Goal: Task Accomplishment & Management: Manage account settings

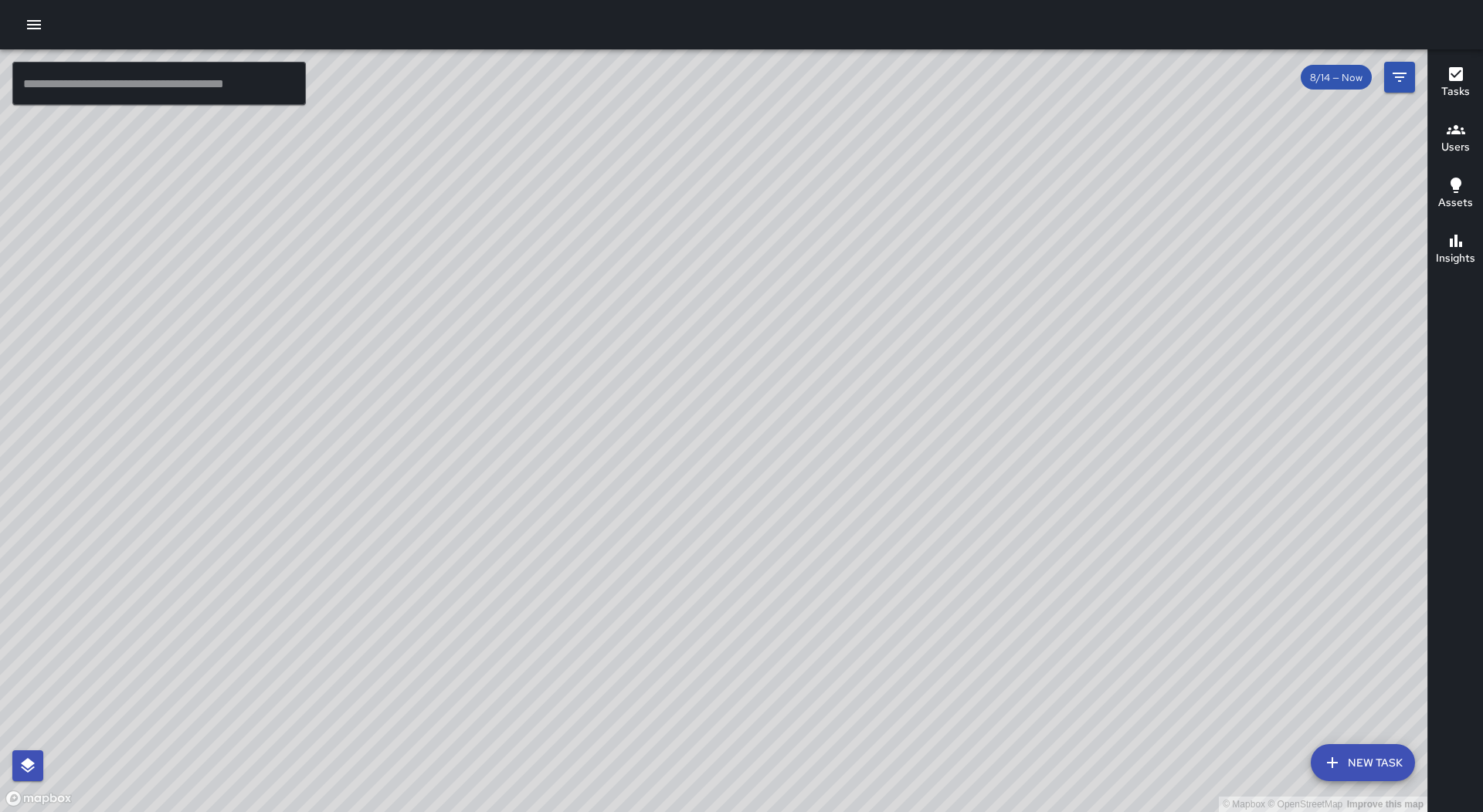
click at [27, 23] on icon "button" at bounding box center [33, 24] width 14 height 9
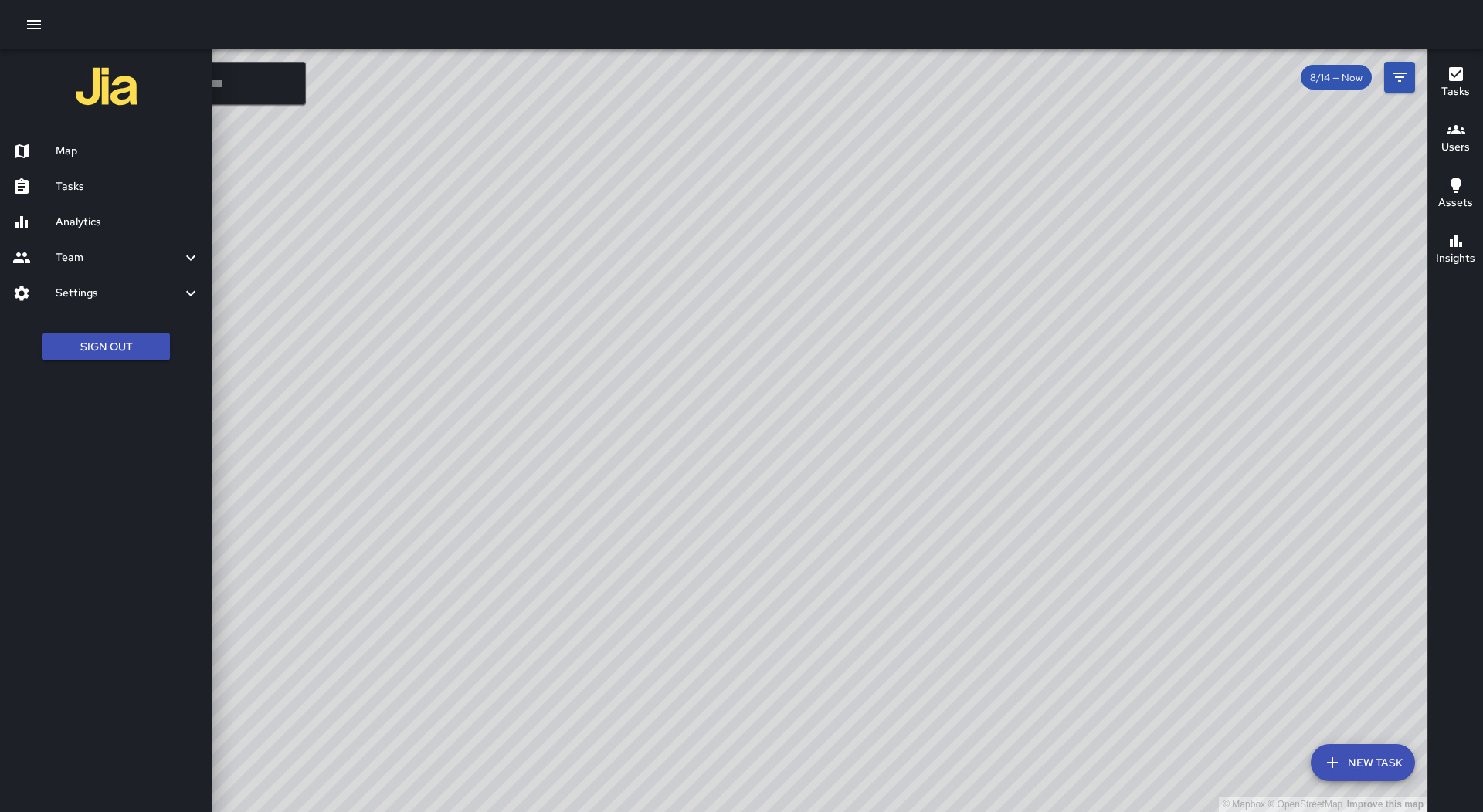
click at [134, 182] on h6 "Tasks" at bounding box center [128, 186] width 145 height 17
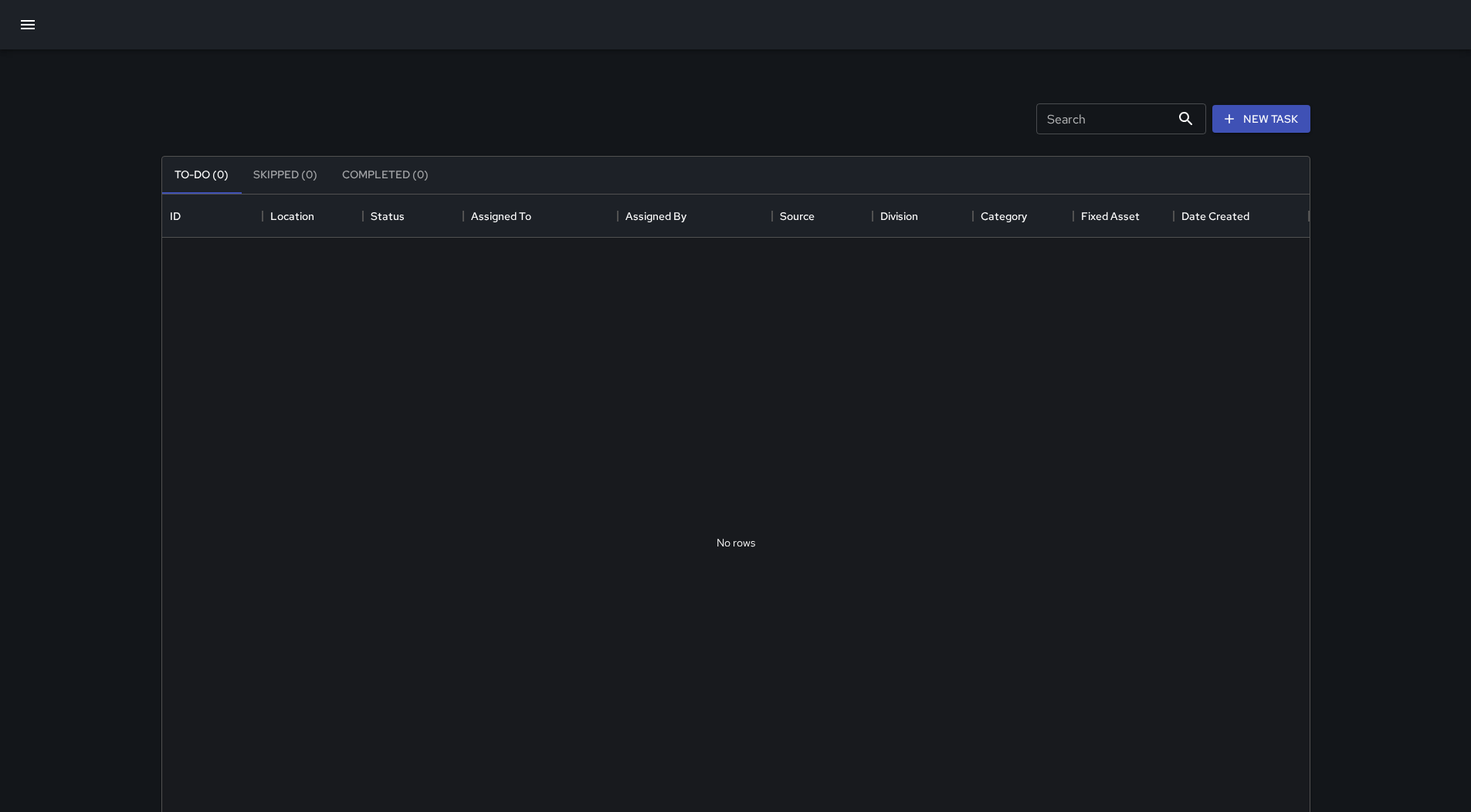
scroll to position [642, 1136]
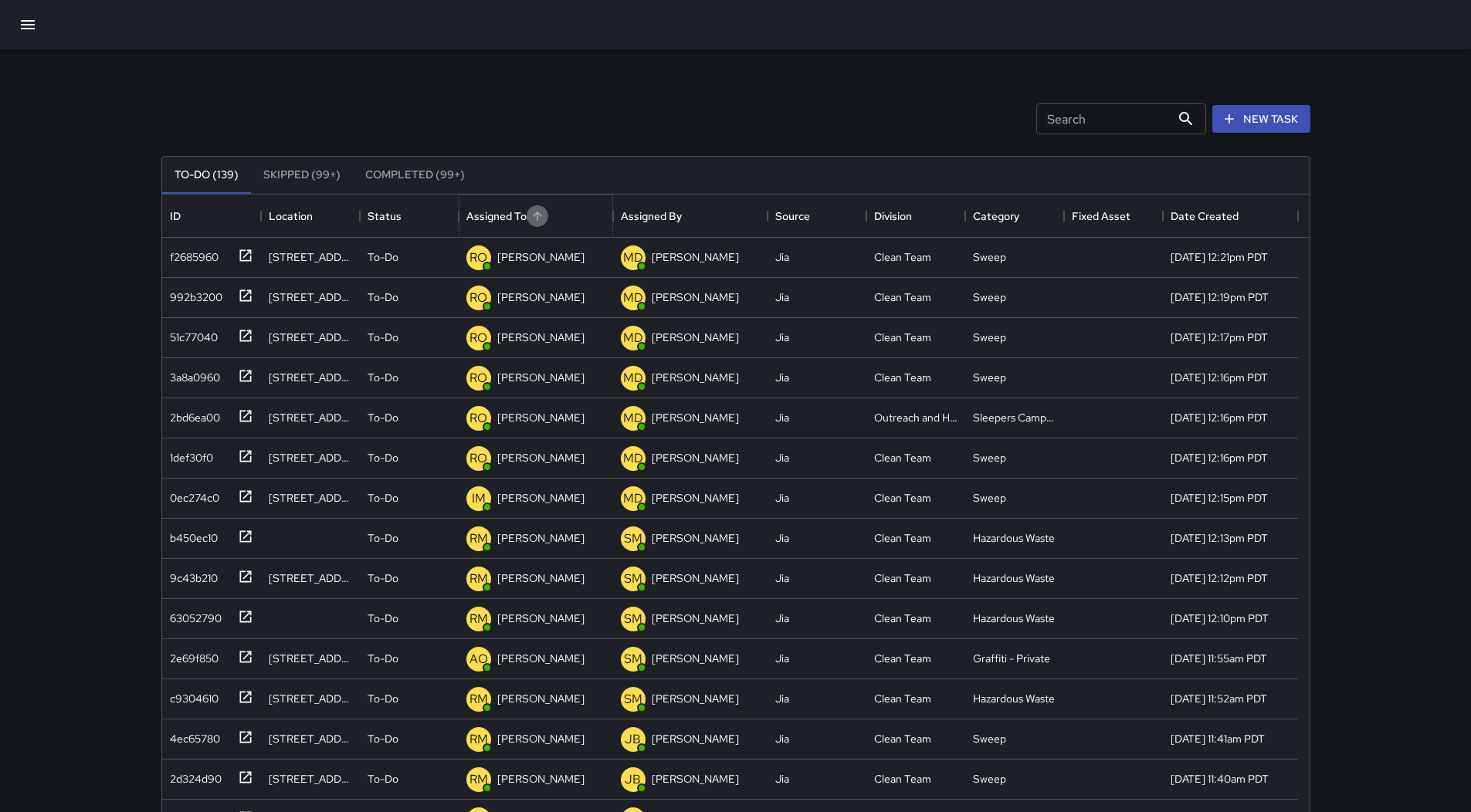
click at [542, 210] on icon "Sort" at bounding box center [537, 216] width 14 height 14
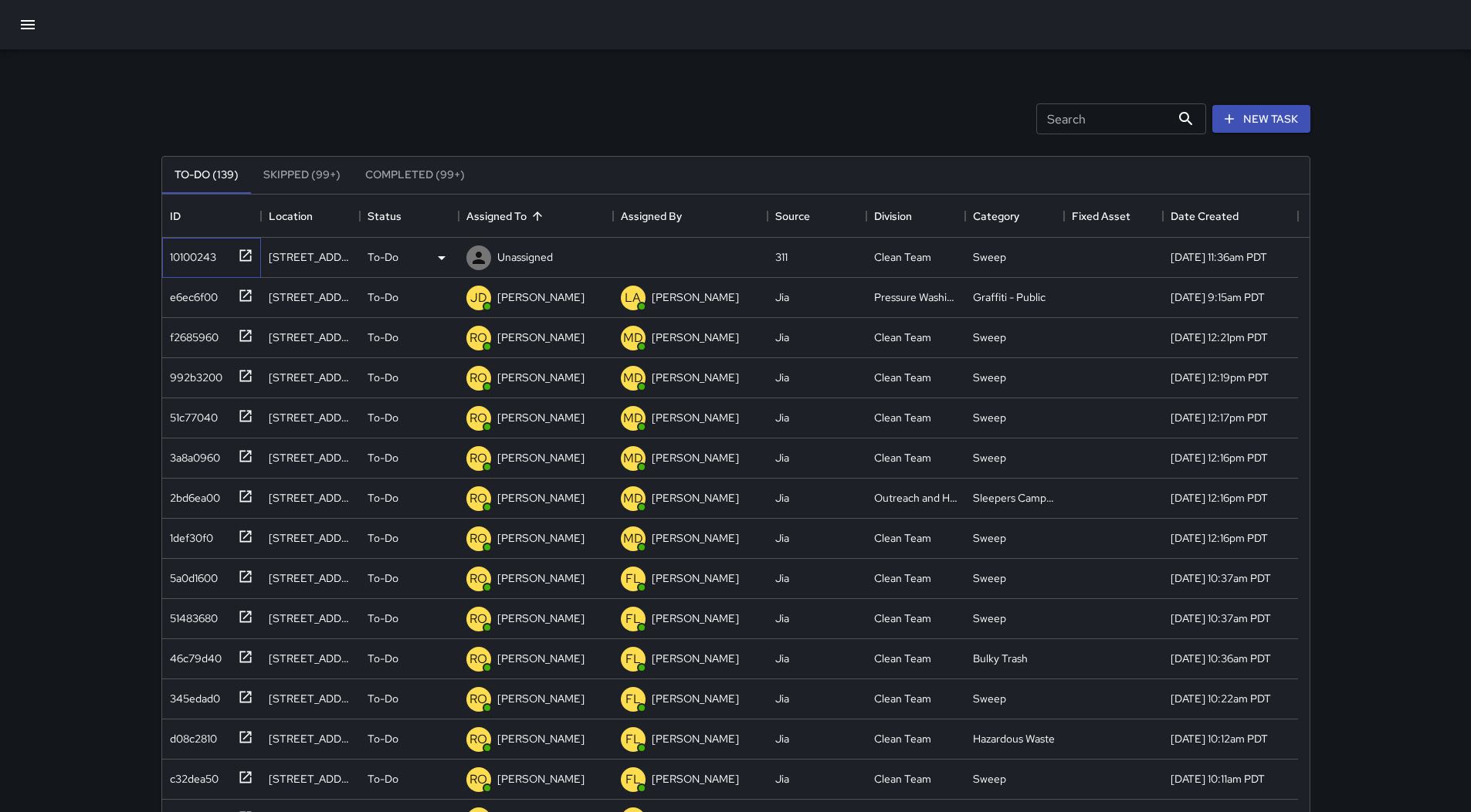
click at [217, 248] on div "10100243" at bounding box center [208, 255] width 89 height 25
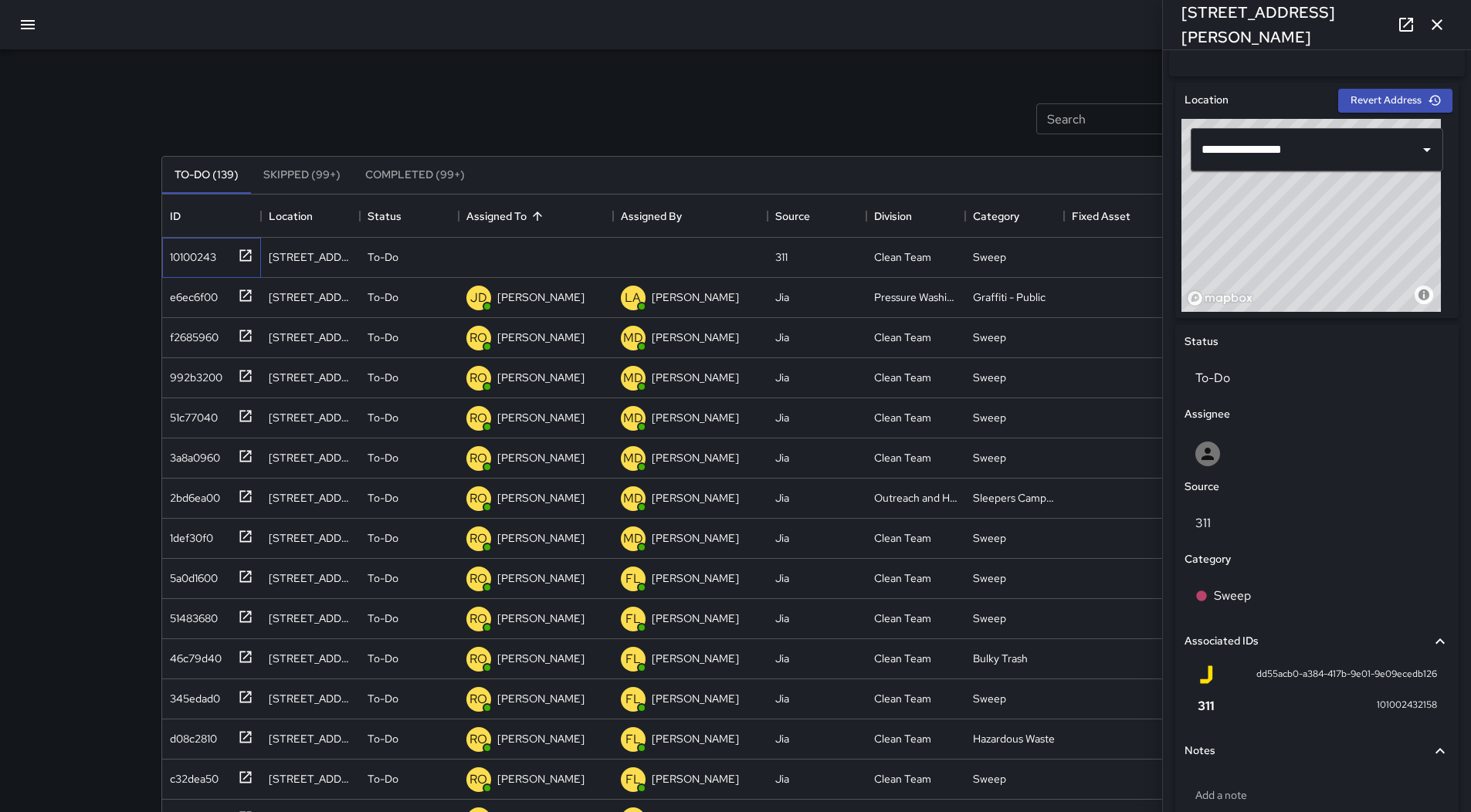
scroll to position [527, 0]
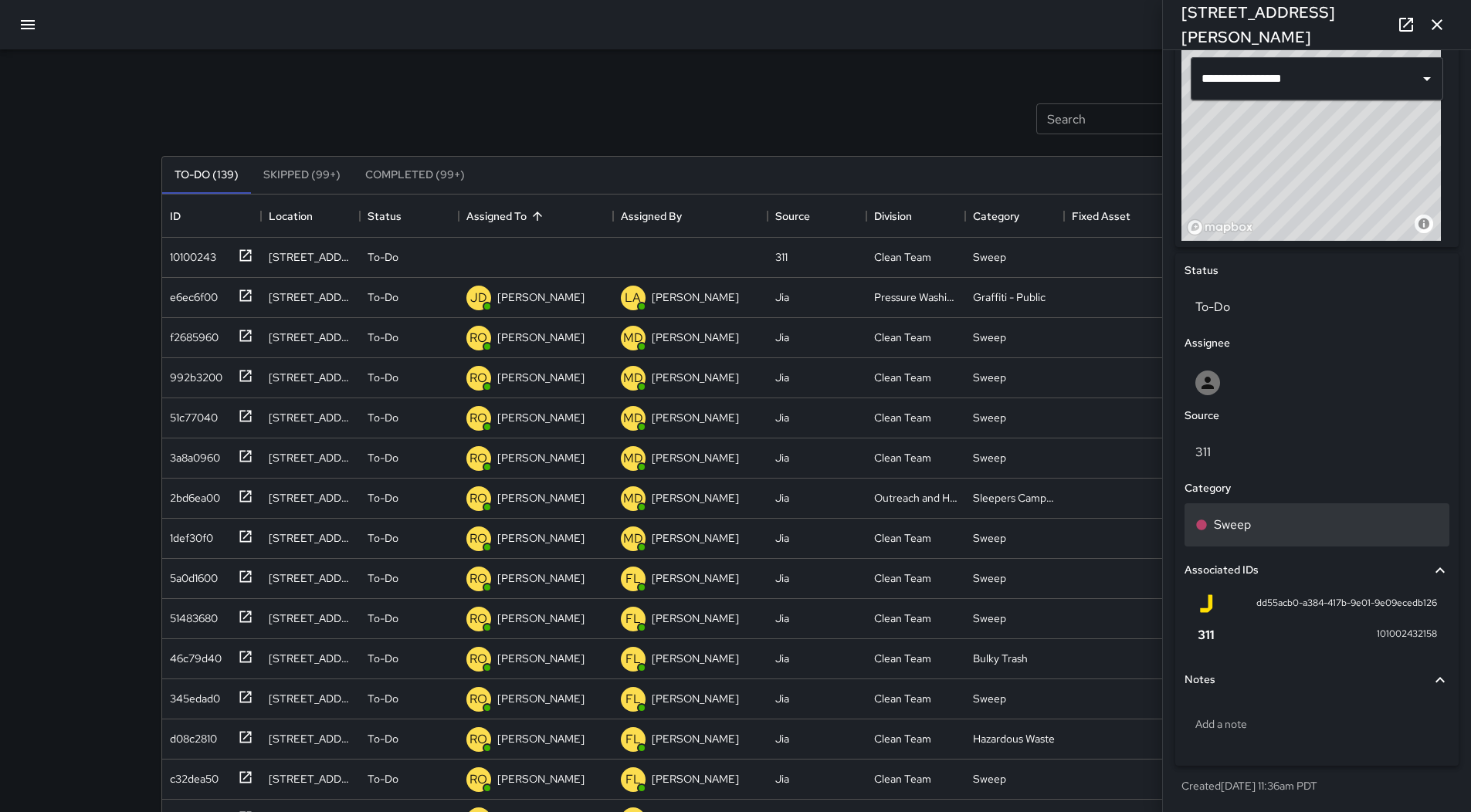
click at [1265, 525] on div "Sweep" at bounding box center [1316, 525] width 243 height 19
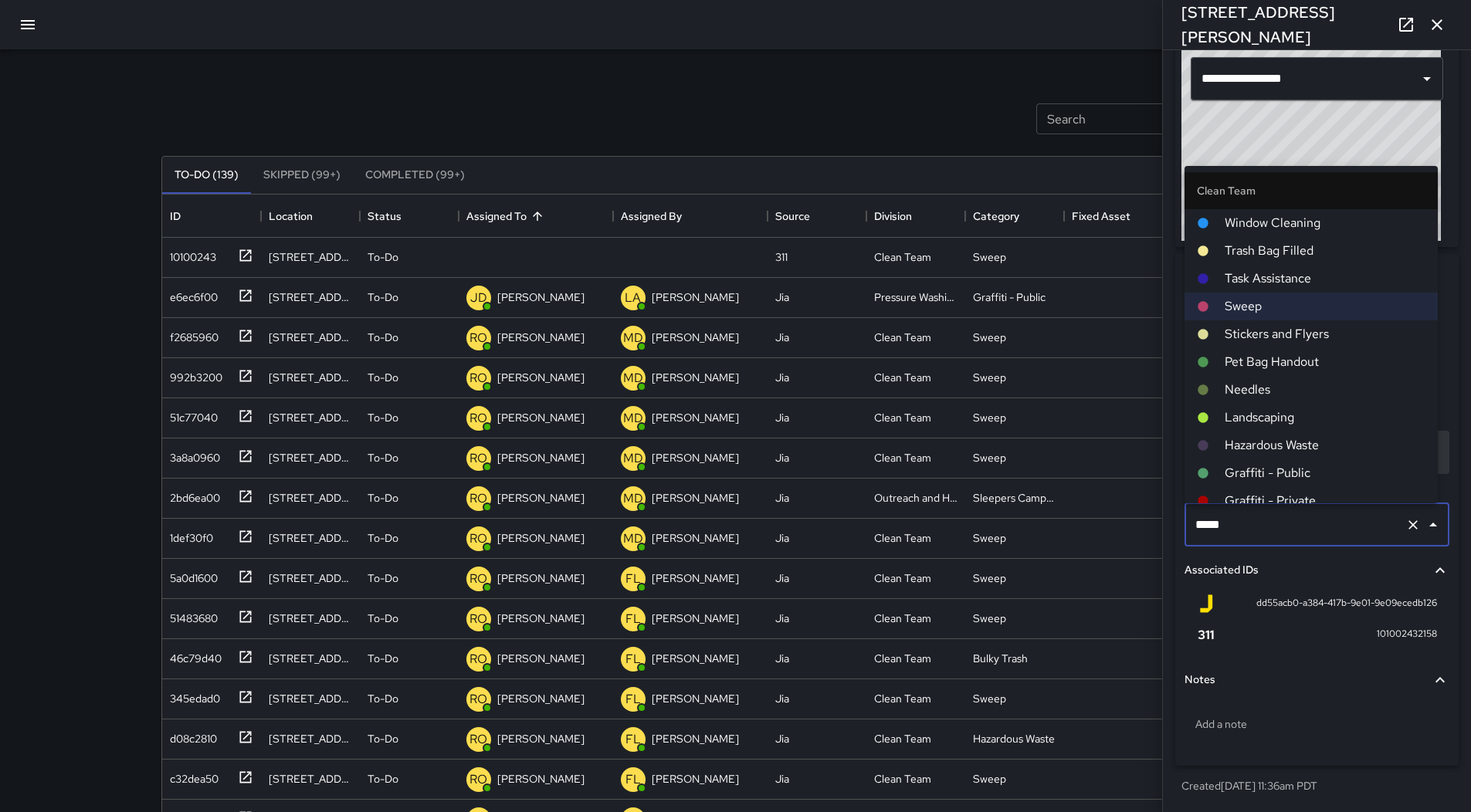
drag, startPoint x: 1295, startPoint y: 437, endPoint x: 1284, endPoint y: 434, distance: 11.4
click at [1295, 438] on span "Hazardous Waste" at bounding box center [1326, 445] width 201 height 19
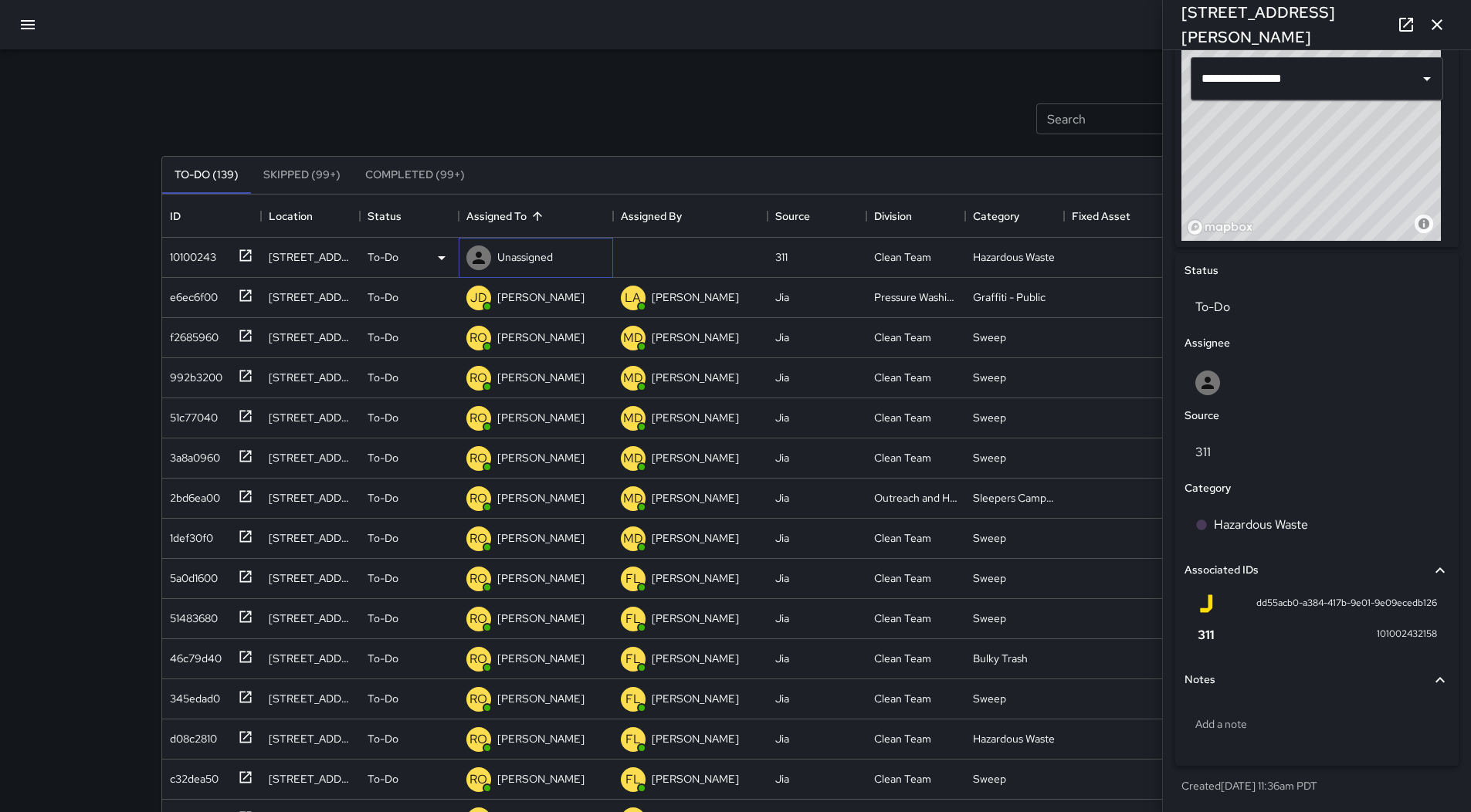
click at [509, 265] on div "Unassigned" at bounding box center [525, 257] width 61 height 22
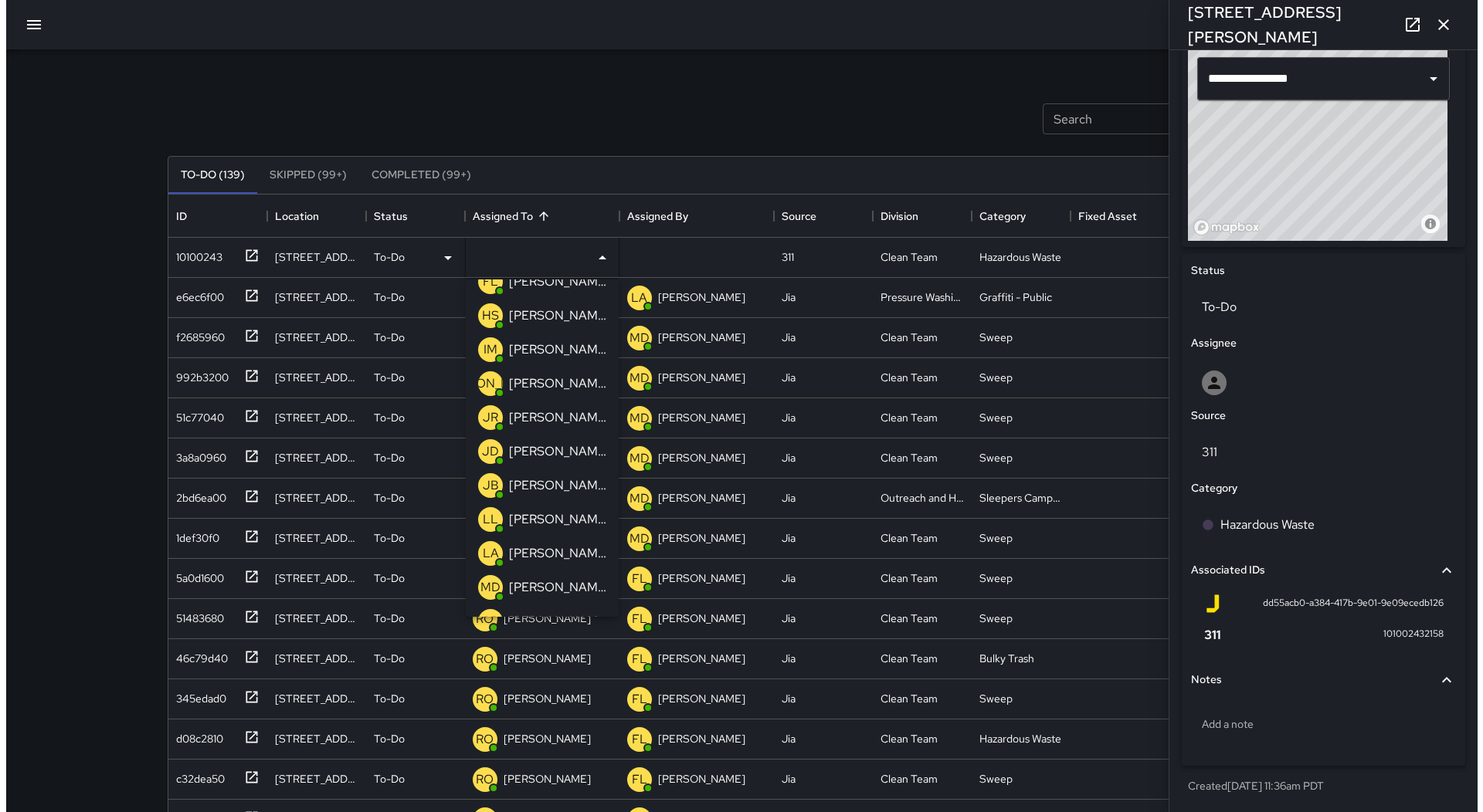
scroll to position [154, 0]
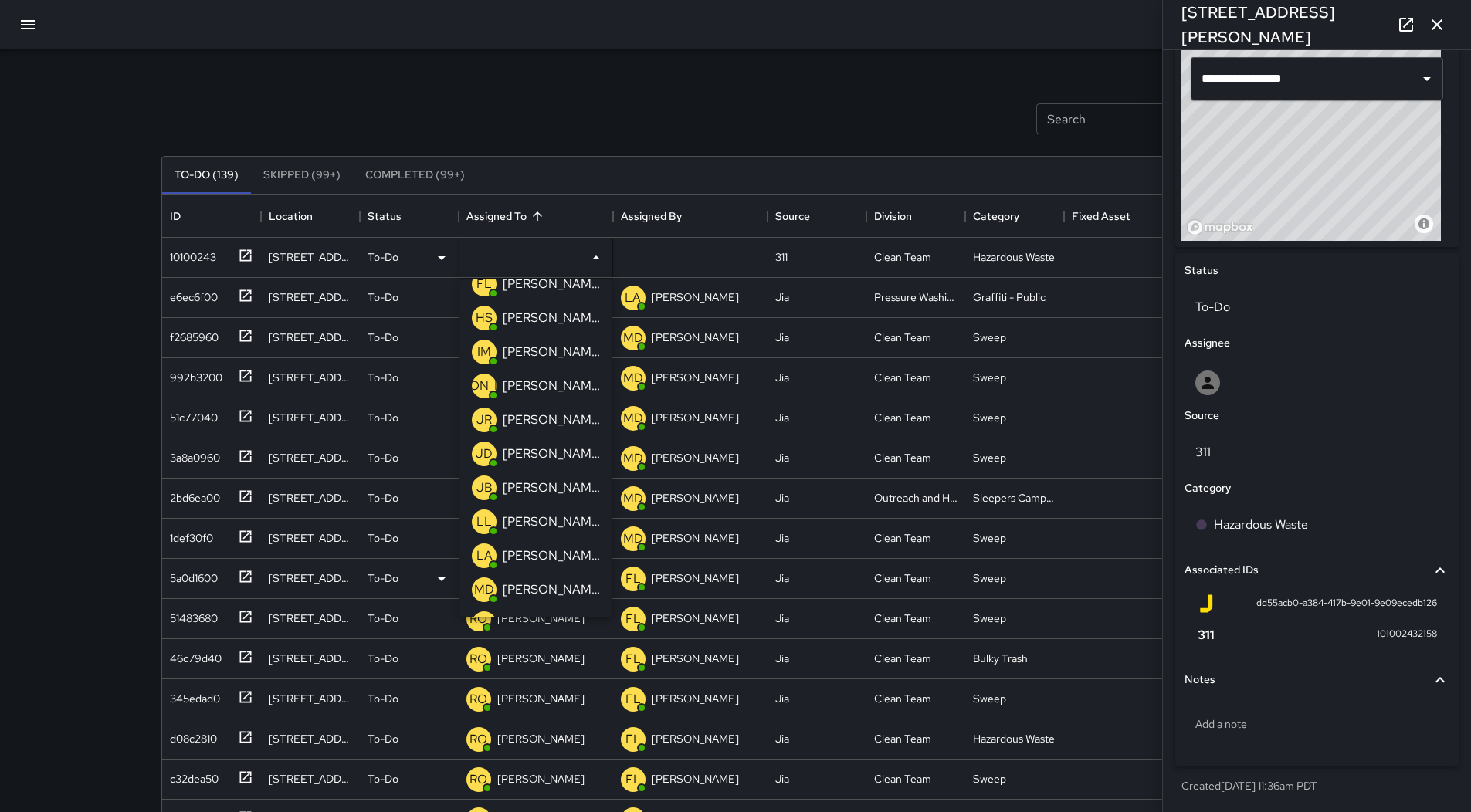
click at [543, 523] on p "[PERSON_NAME]" at bounding box center [551, 521] width 98 height 19
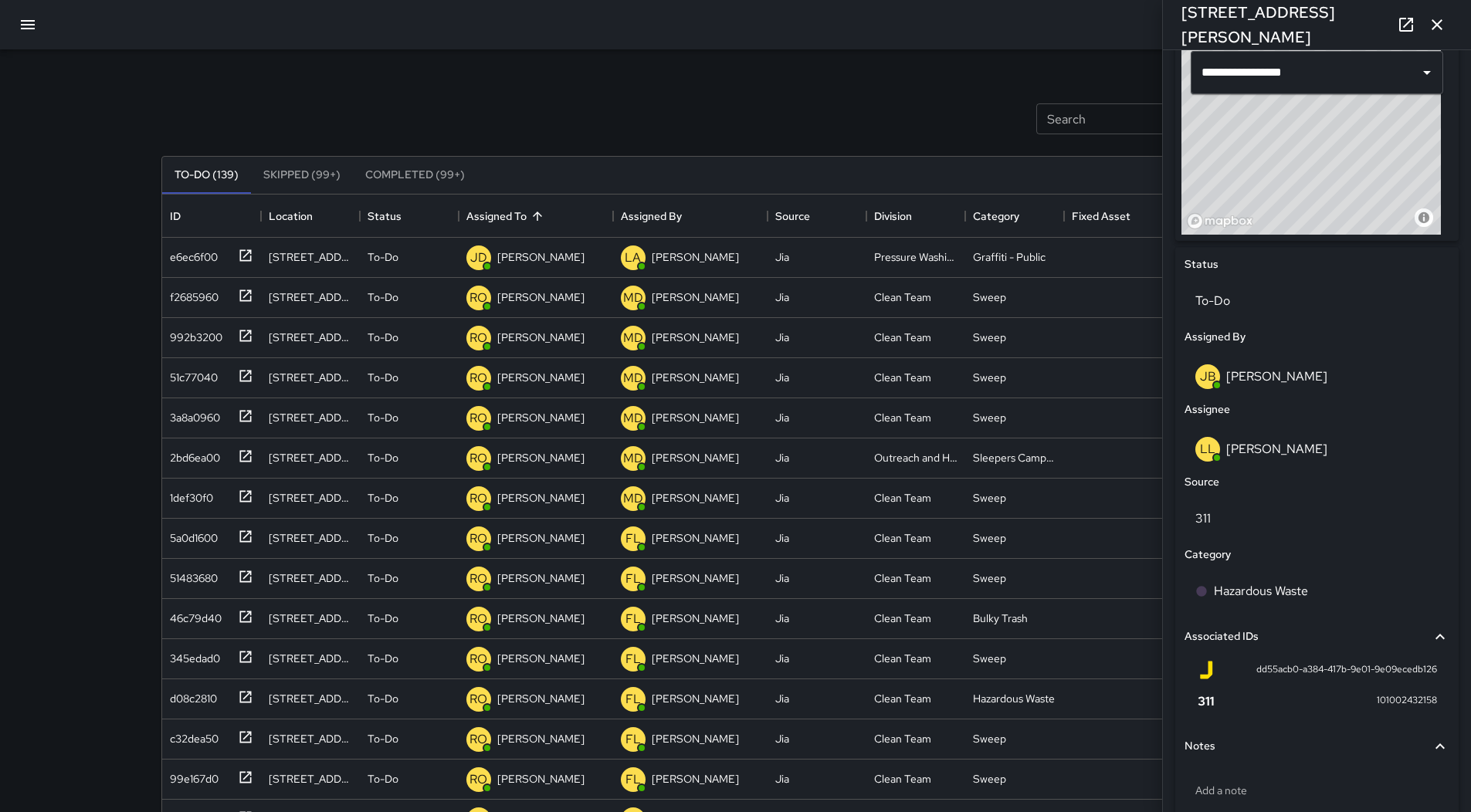
click at [29, 29] on icon "button" at bounding box center [27, 24] width 14 height 9
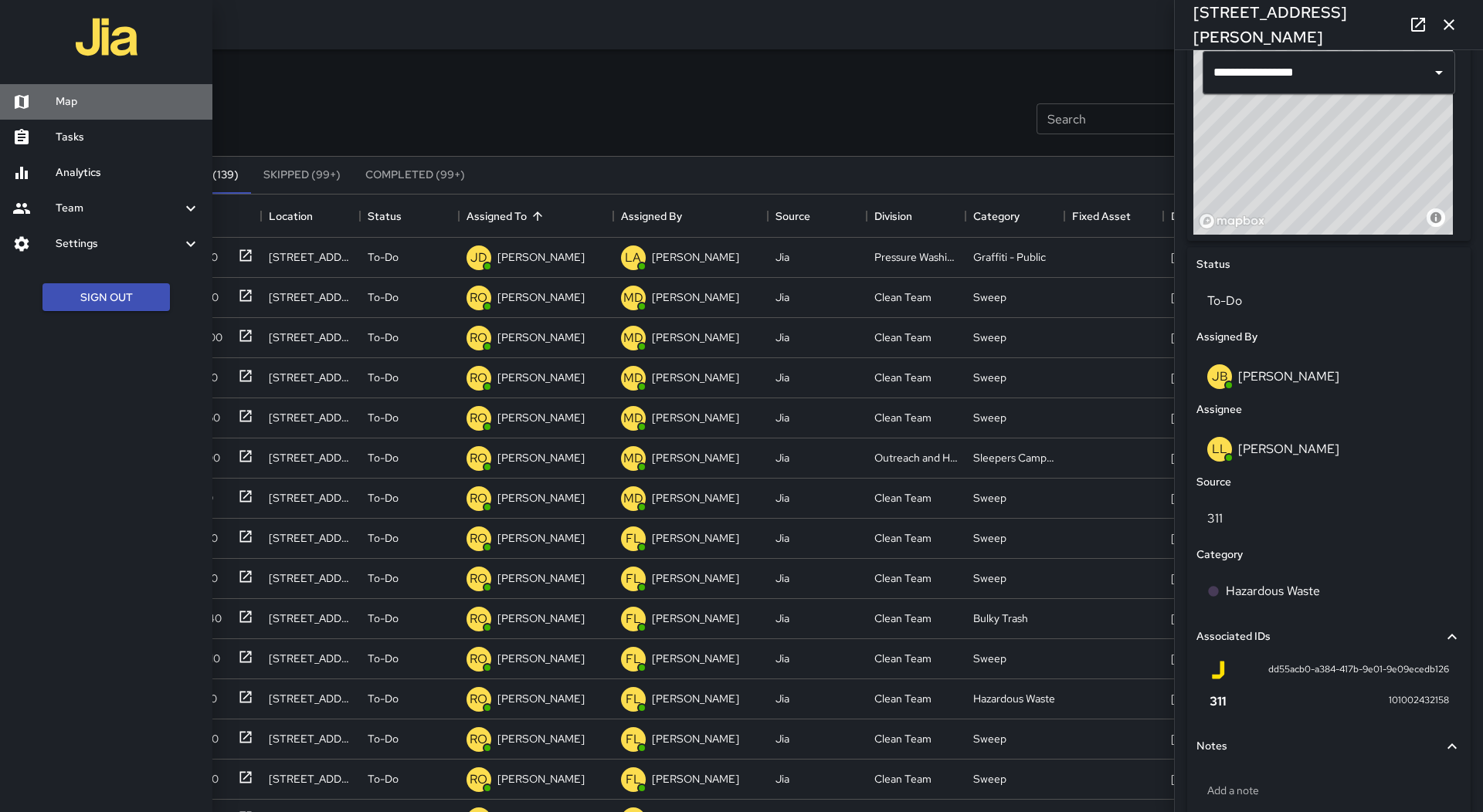
click at [85, 91] on link "Map" at bounding box center [106, 101] width 212 height 35
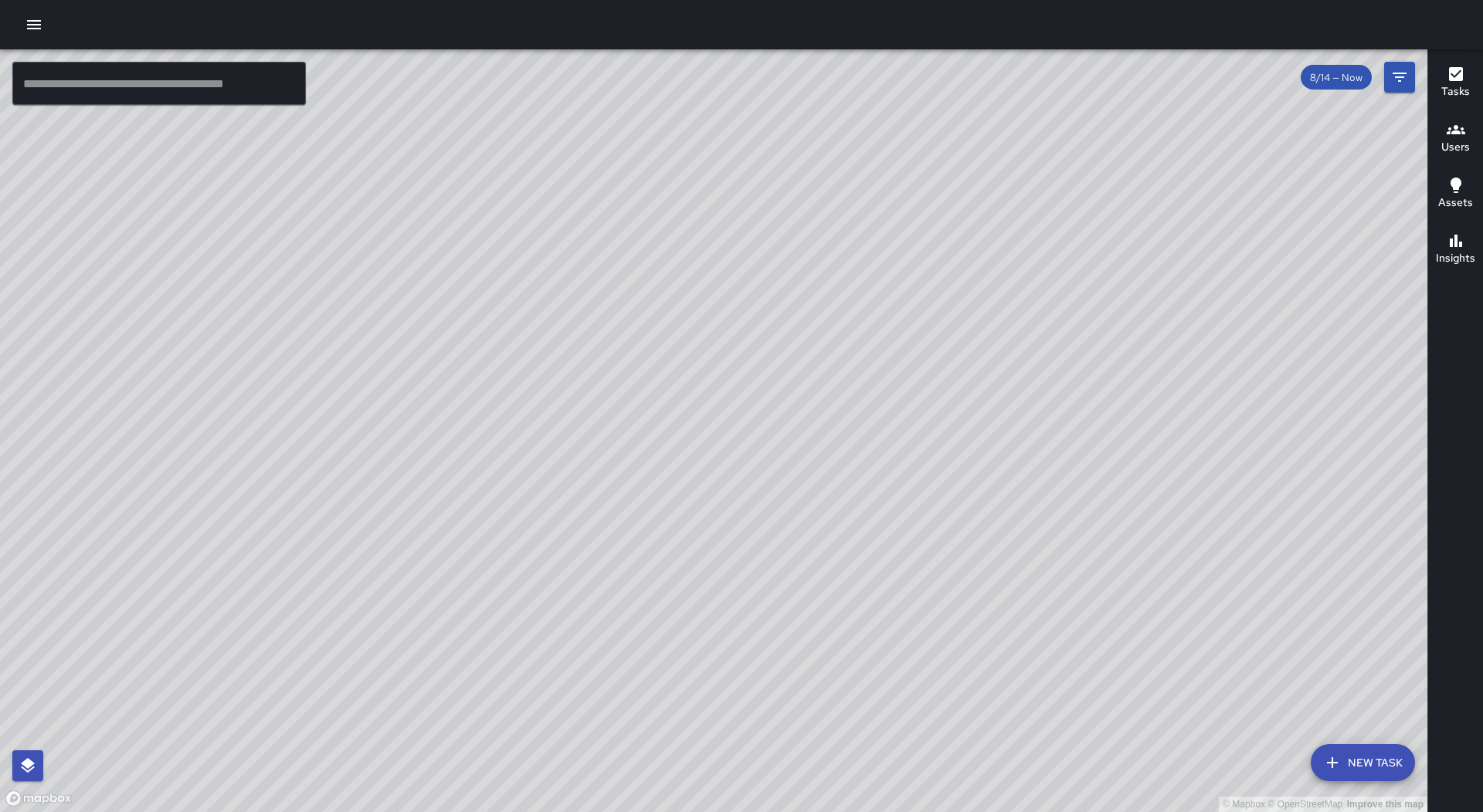
click at [47, 29] on button "button" at bounding box center [34, 24] width 31 height 31
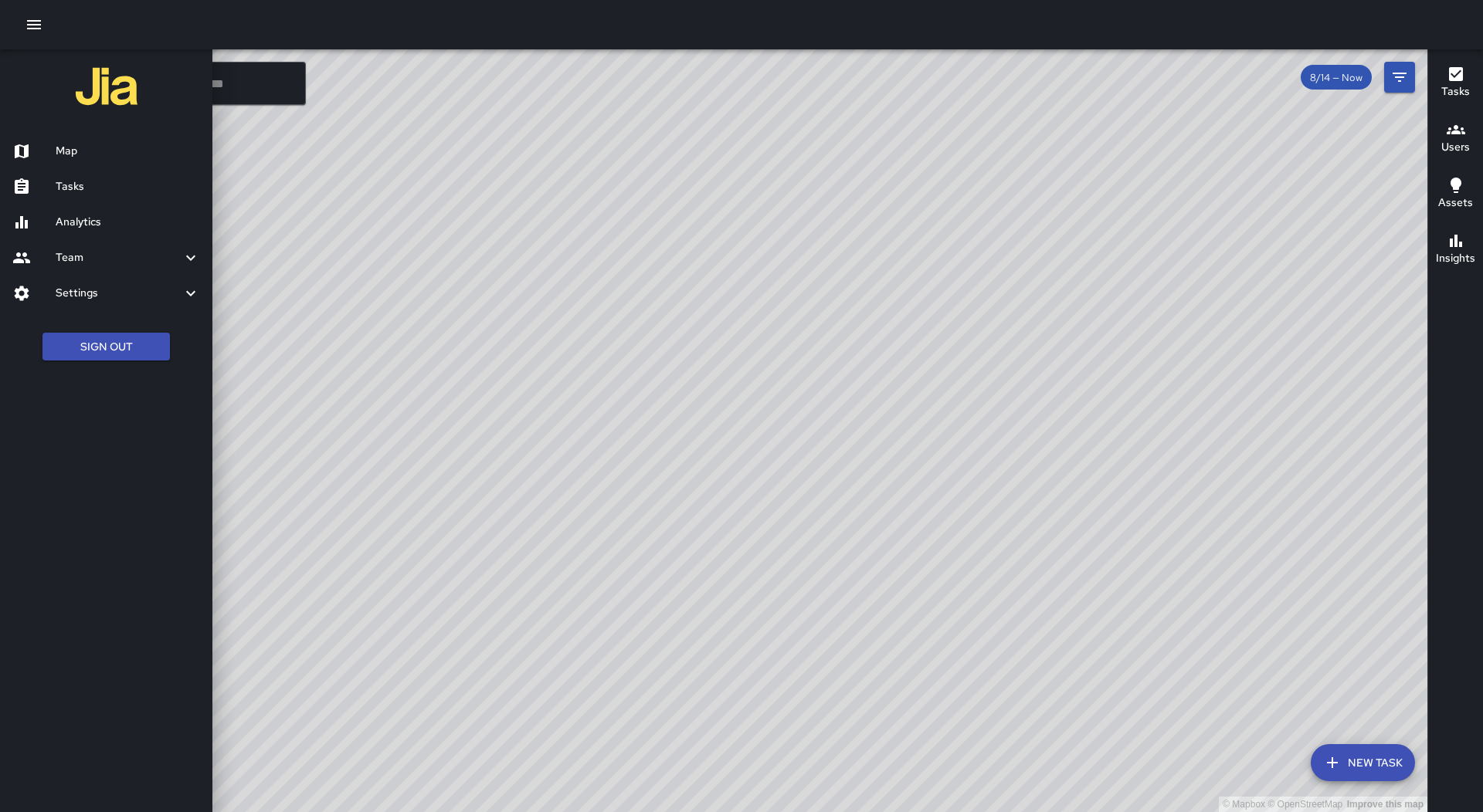
click at [97, 180] on h6 "Tasks" at bounding box center [128, 186] width 145 height 17
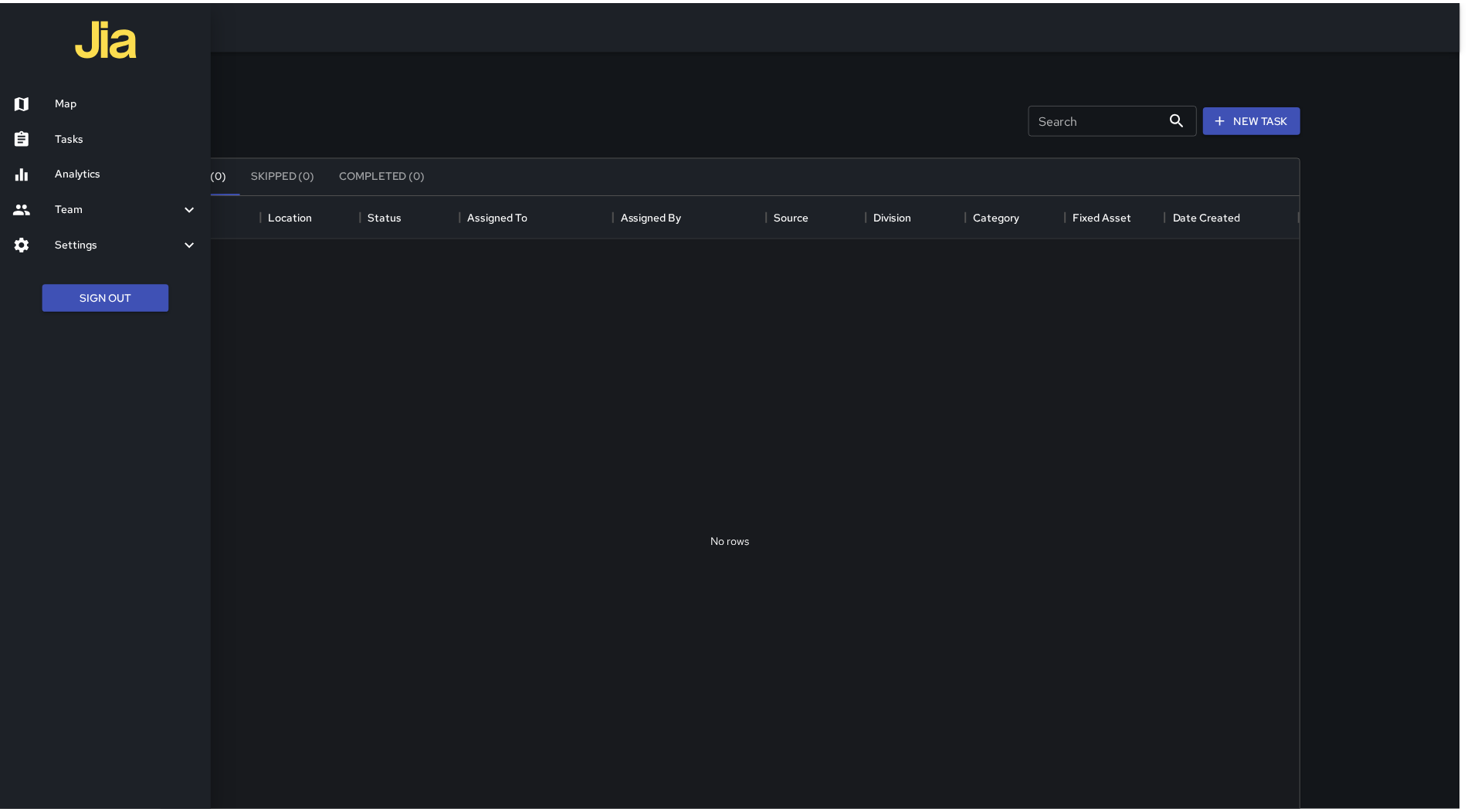
scroll to position [642, 1136]
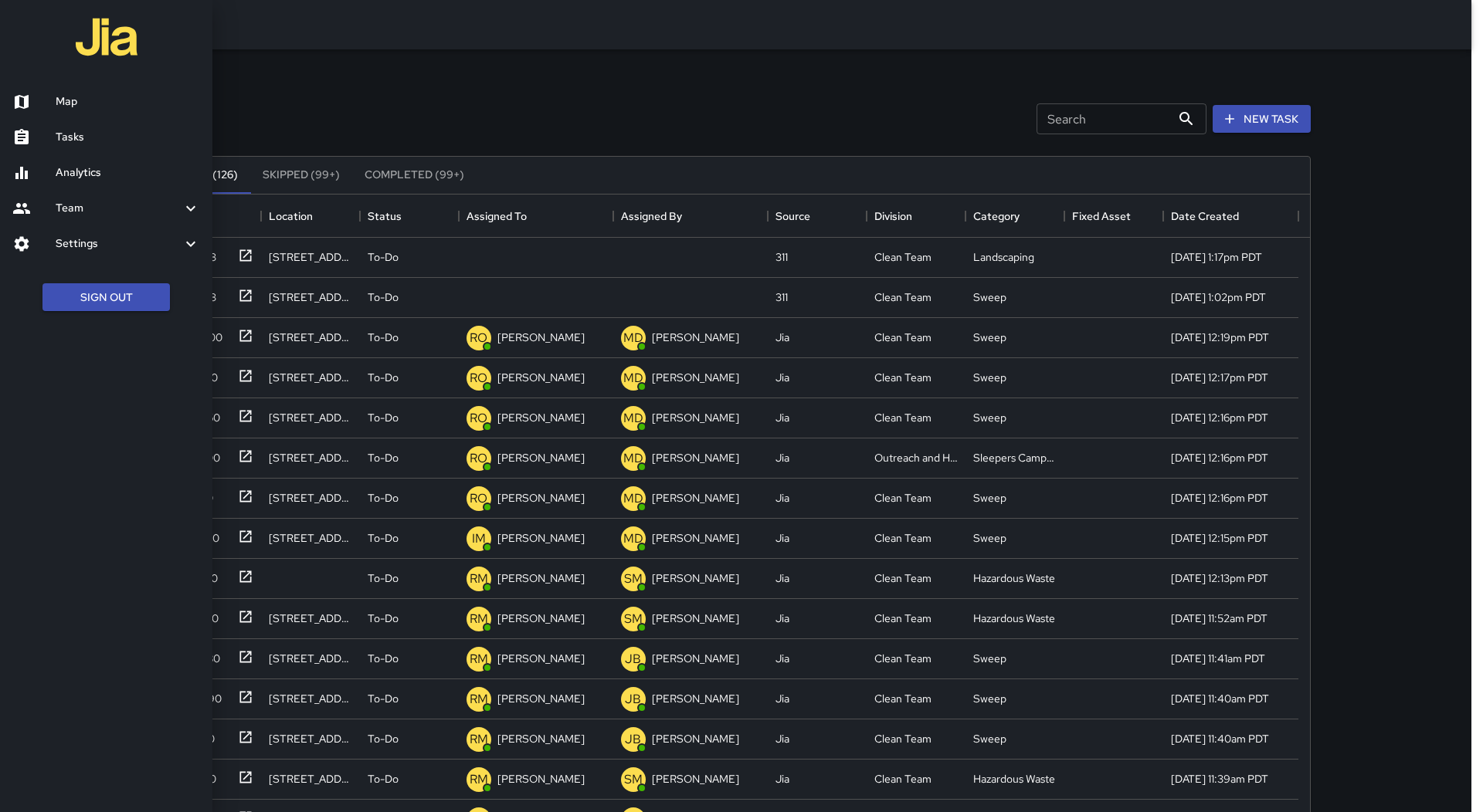
click at [540, 215] on div at bounding box center [741, 406] width 1483 height 812
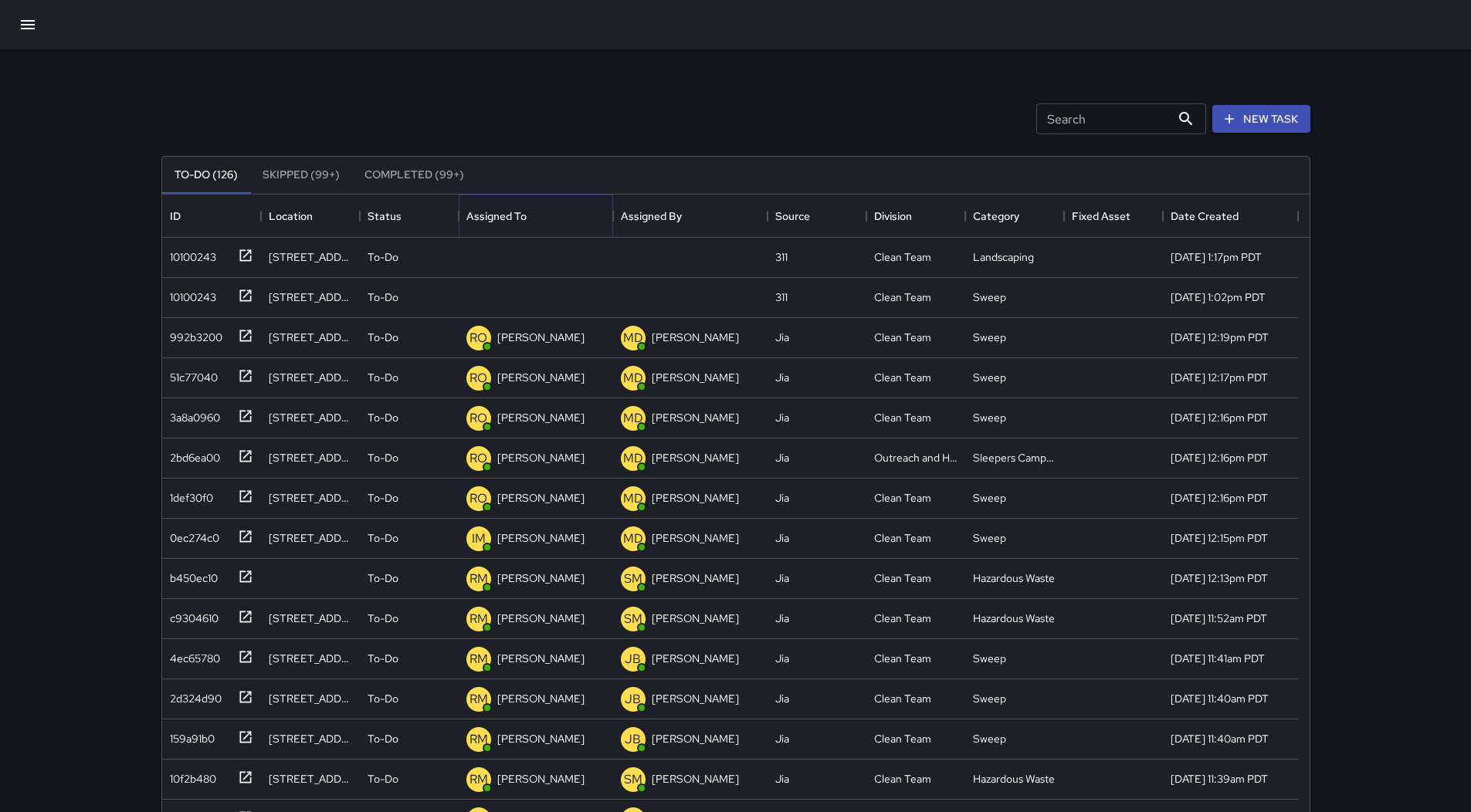
click at [539, 215] on icon "Sort" at bounding box center [538, 216] width 9 height 9
click at [206, 256] on div "10100243" at bounding box center [190, 254] width 52 height 22
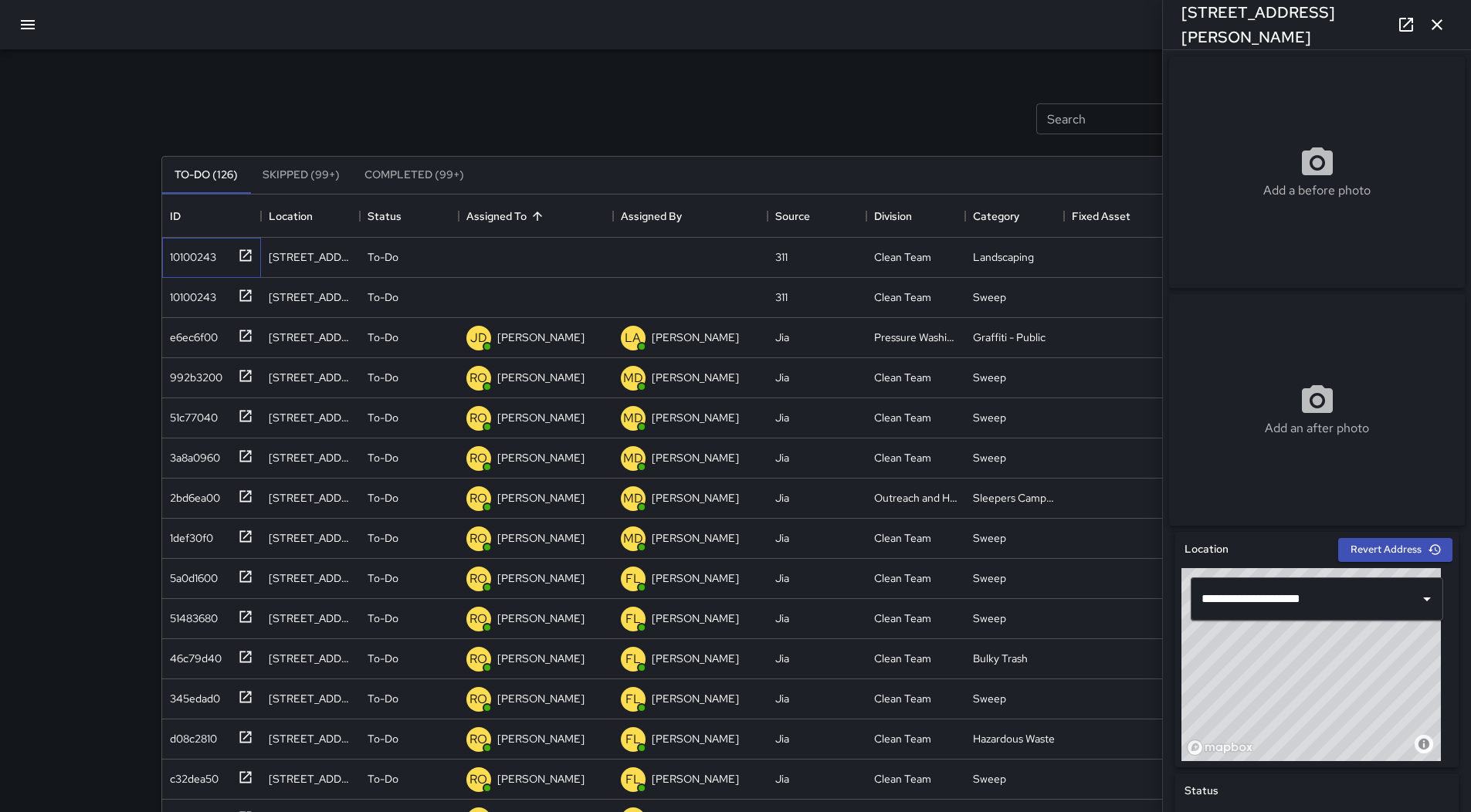
scroll to position [540, 0]
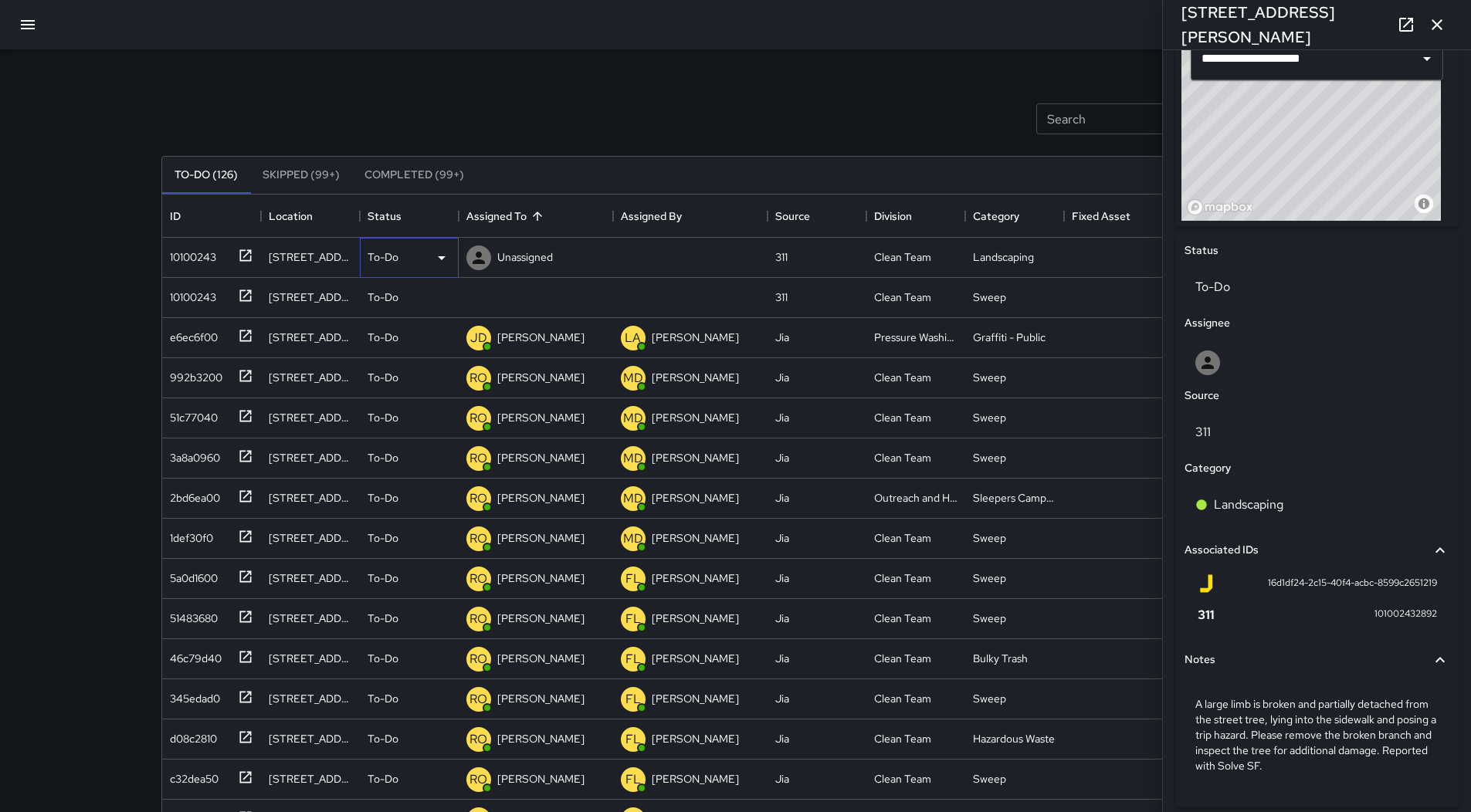
click at [448, 256] on icon at bounding box center [442, 257] width 19 height 19
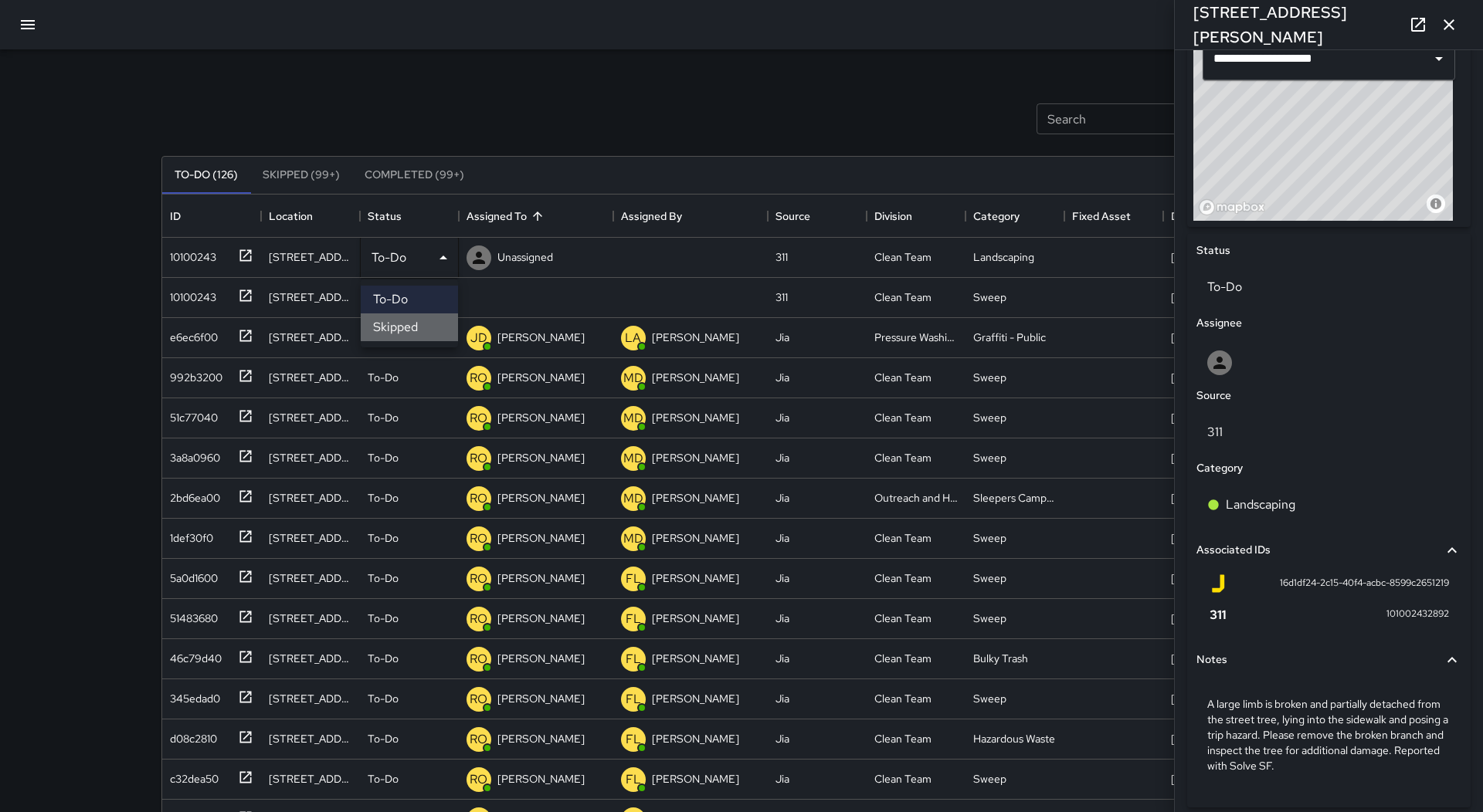
click at [434, 315] on li "Skipped" at bounding box center [409, 327] width 98 height 28
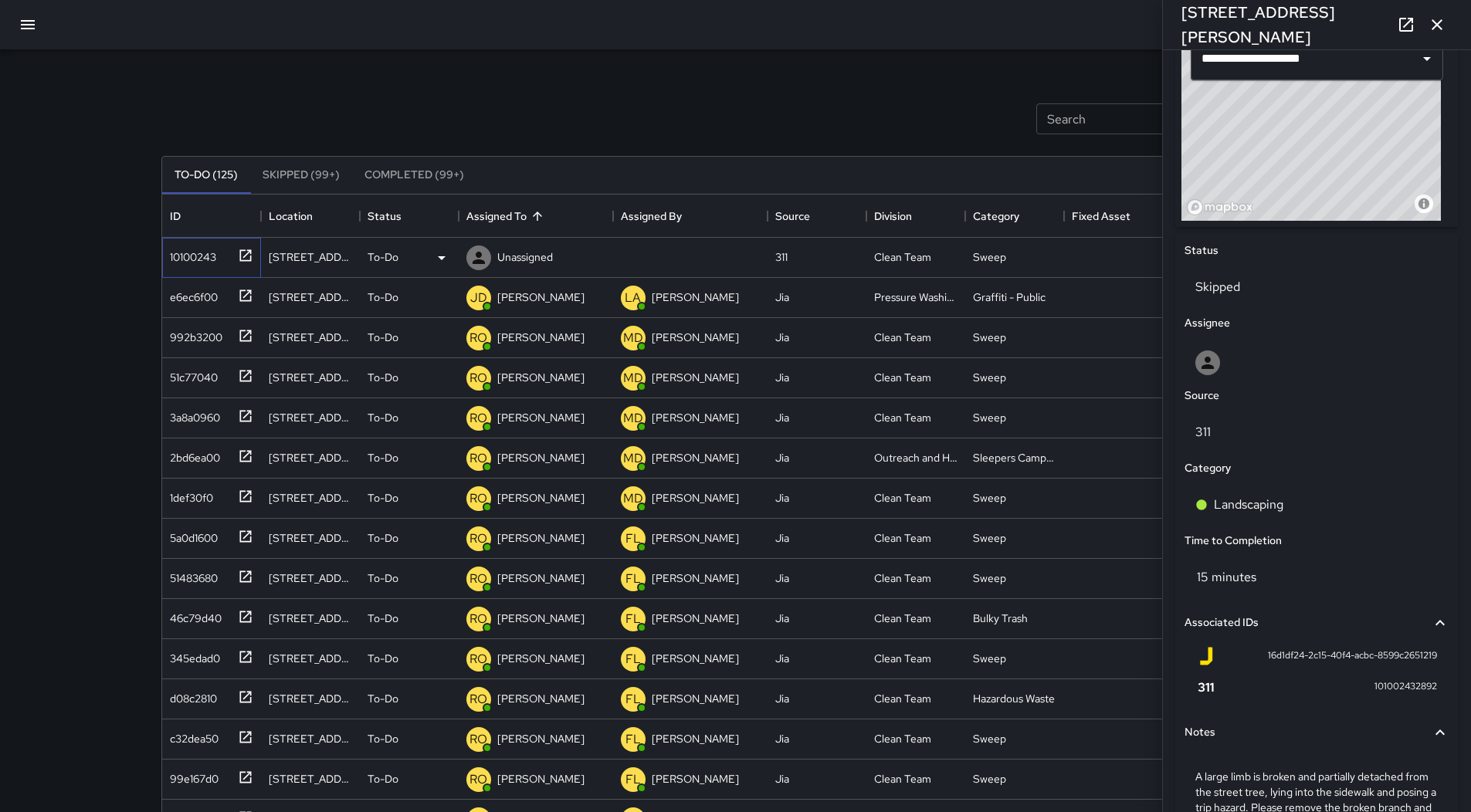
click at [223, 266] on div "10100243" at bounding box center [208, 255] width 89 height 25
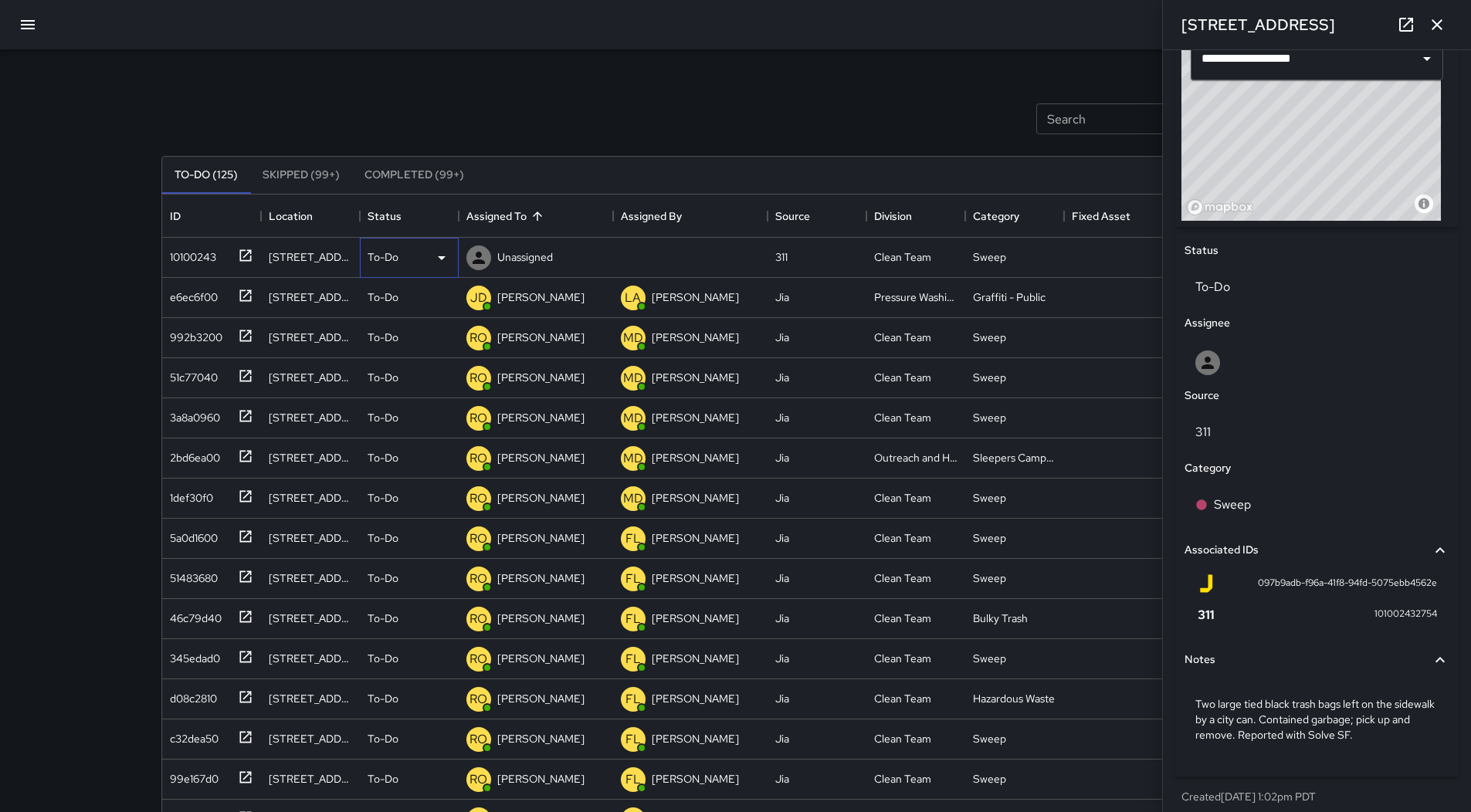
click at [423, 251] on div "To-Do" at bounding box center [409, 257] width 83 height 19
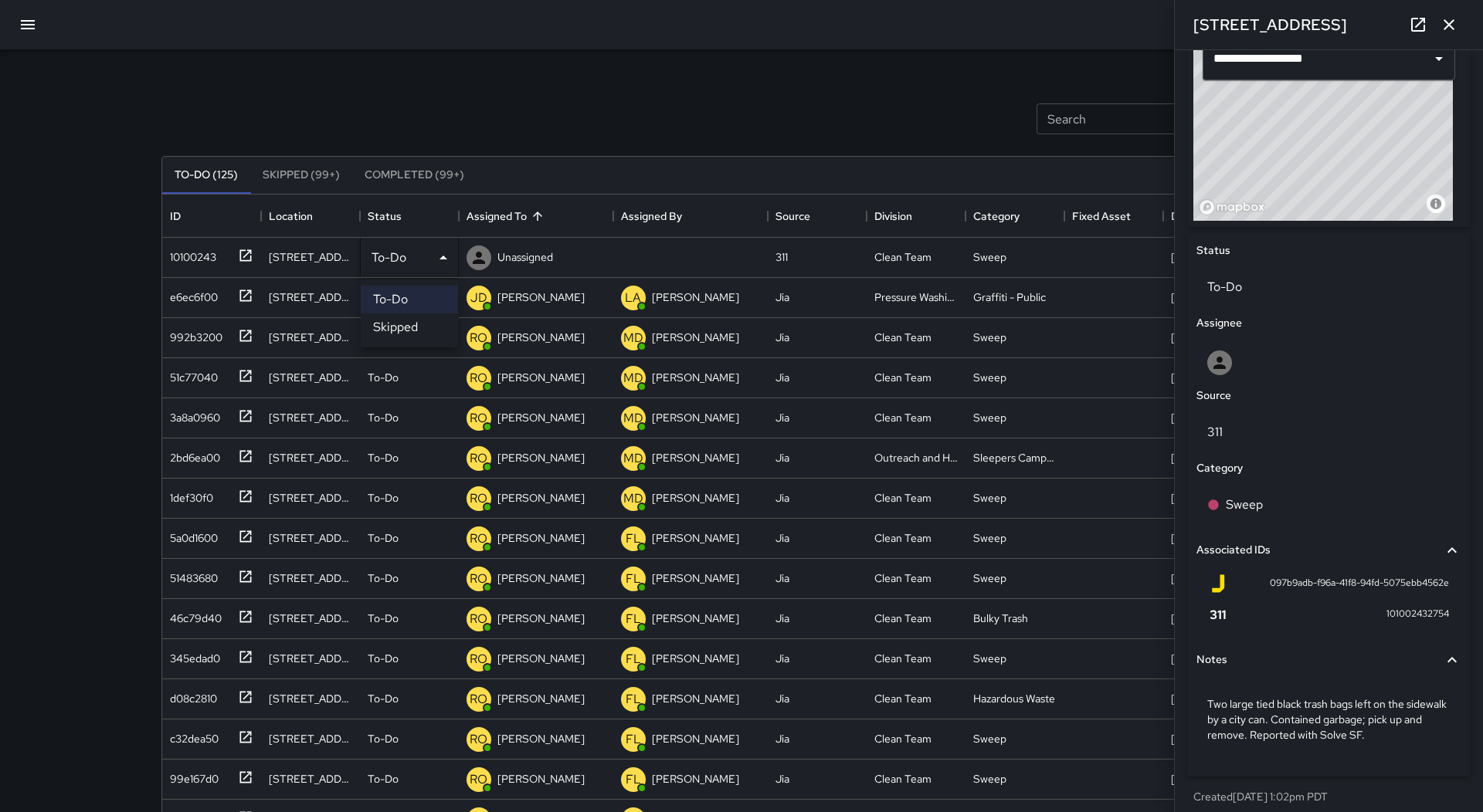
click at [418, 315] on li "Skipped" at bounding box center [409, 327] width 98 height 28
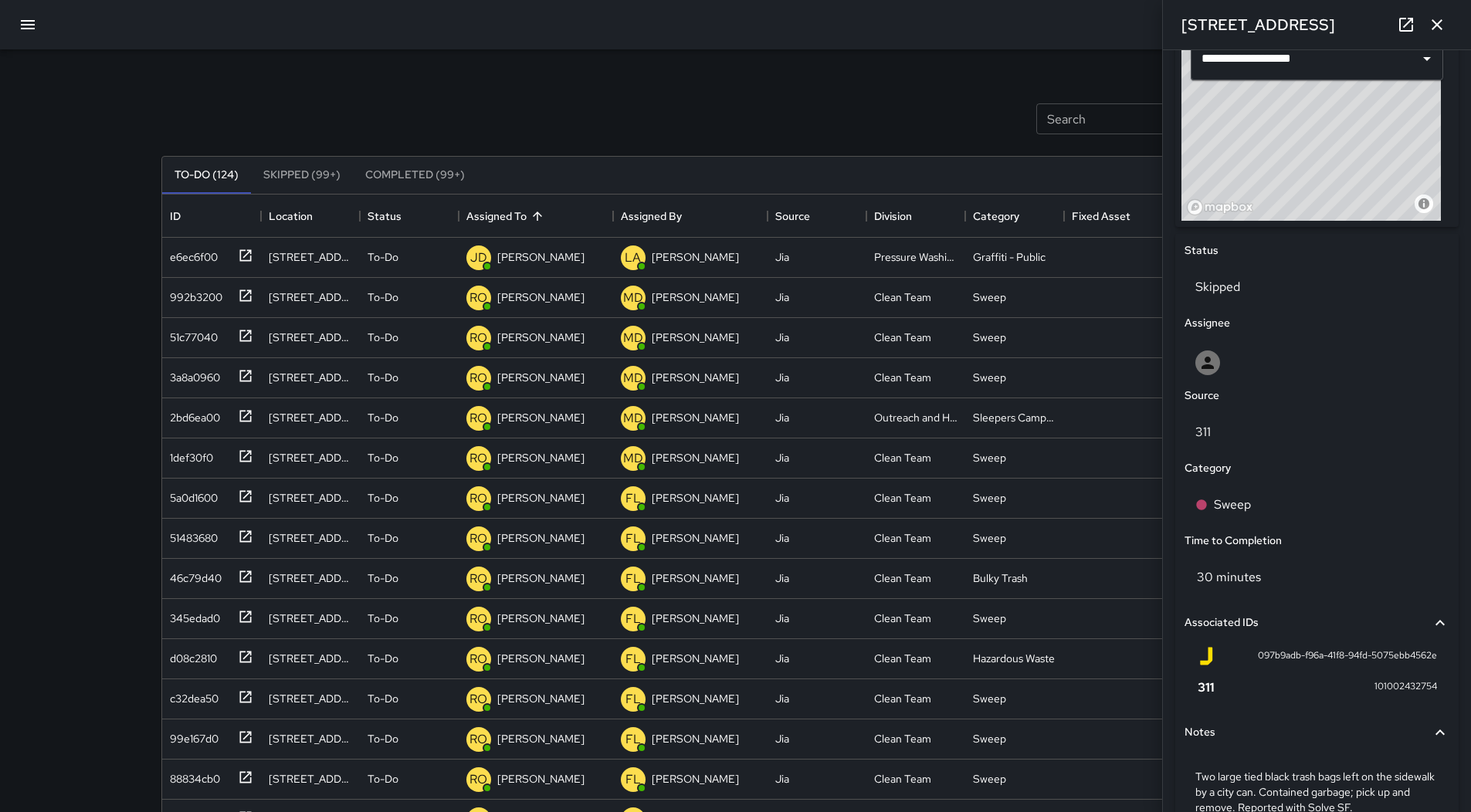
click at [23, 25] on icon "button" at bounding box center [27, 24] width 14 height 9
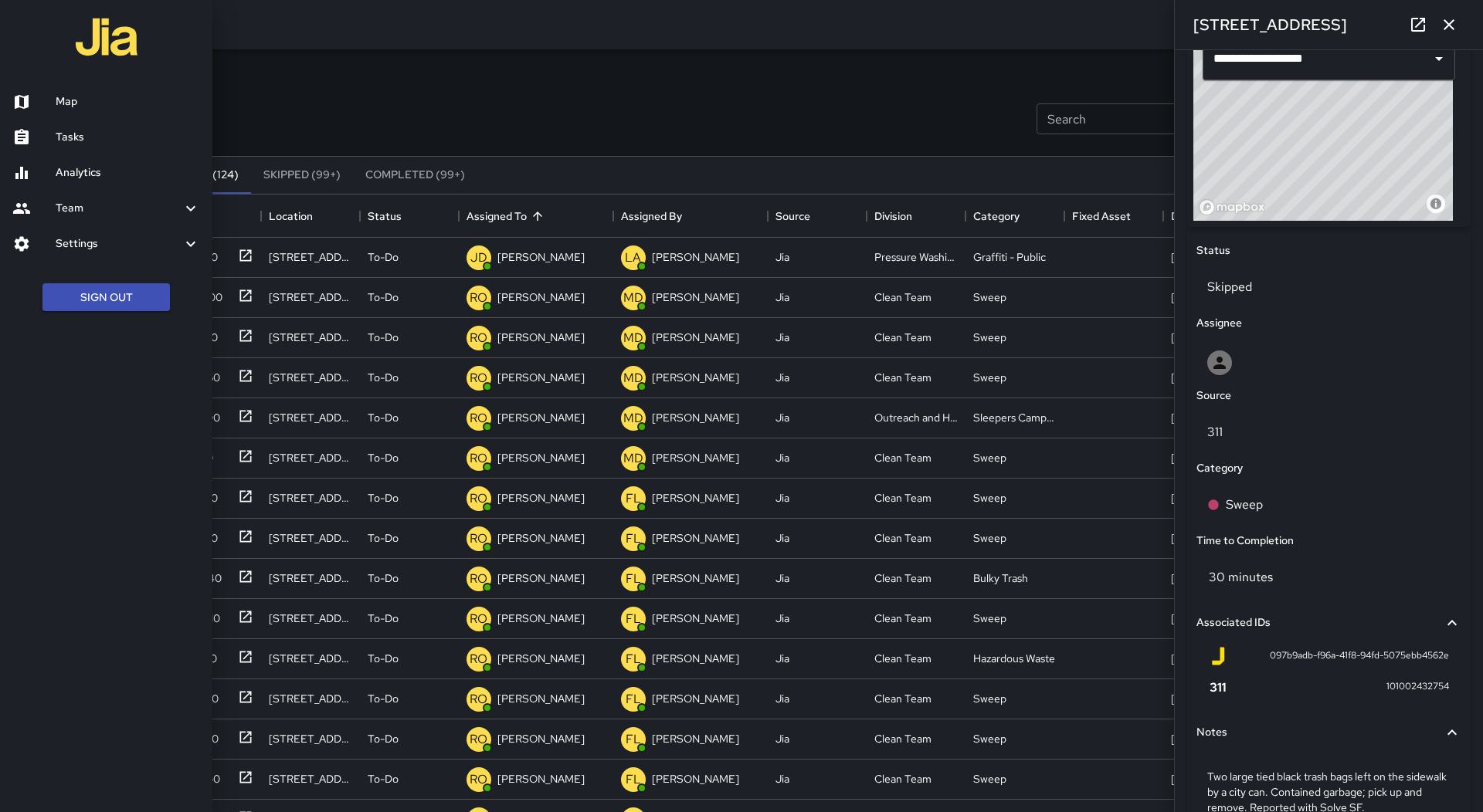
click at [95, 93] on link "Map" at bounding box center [106, 101] width 212 height 35
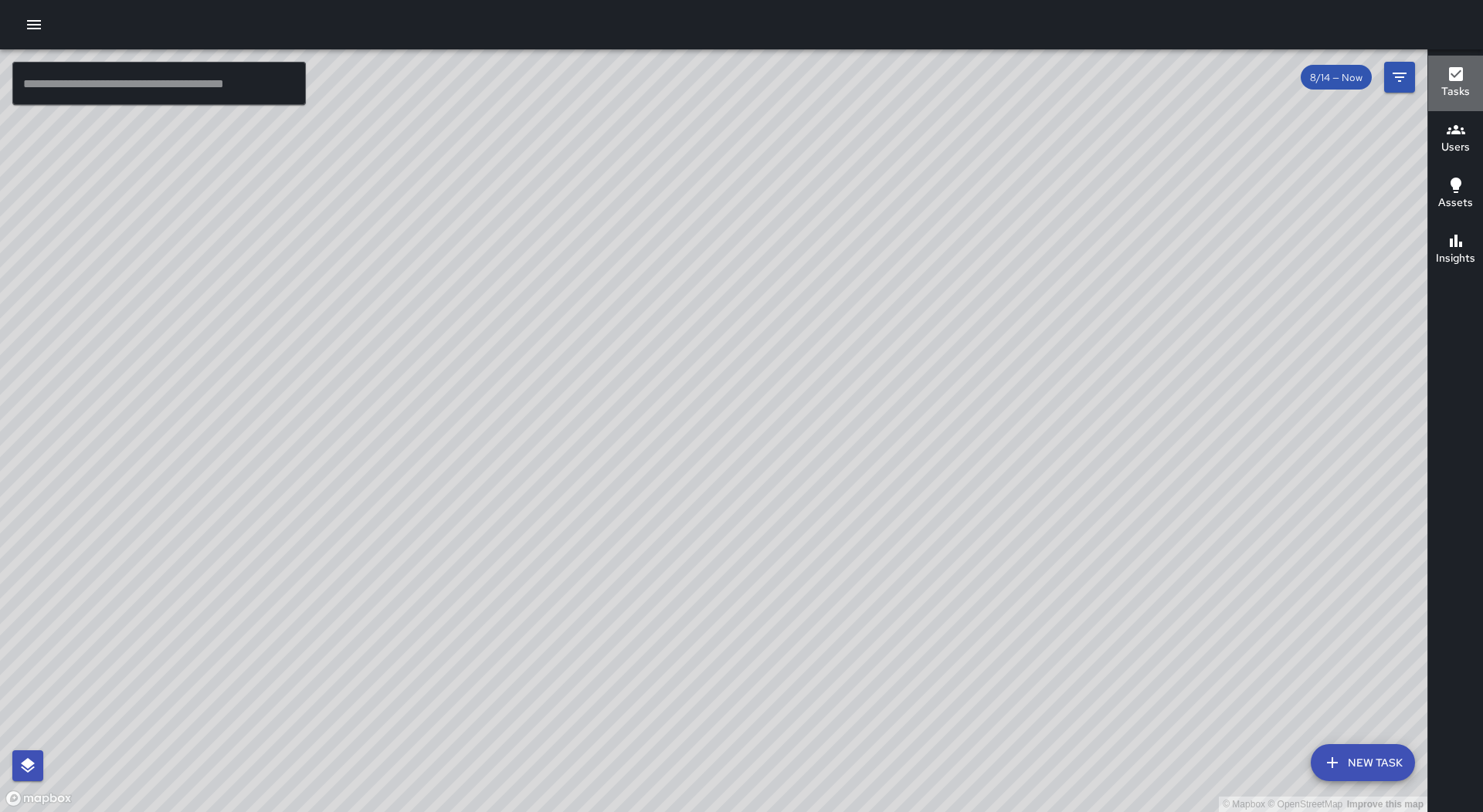
click at [1458, 93] on h6 "Tasks" at bounding box center [1456, 91] width 29 height 17
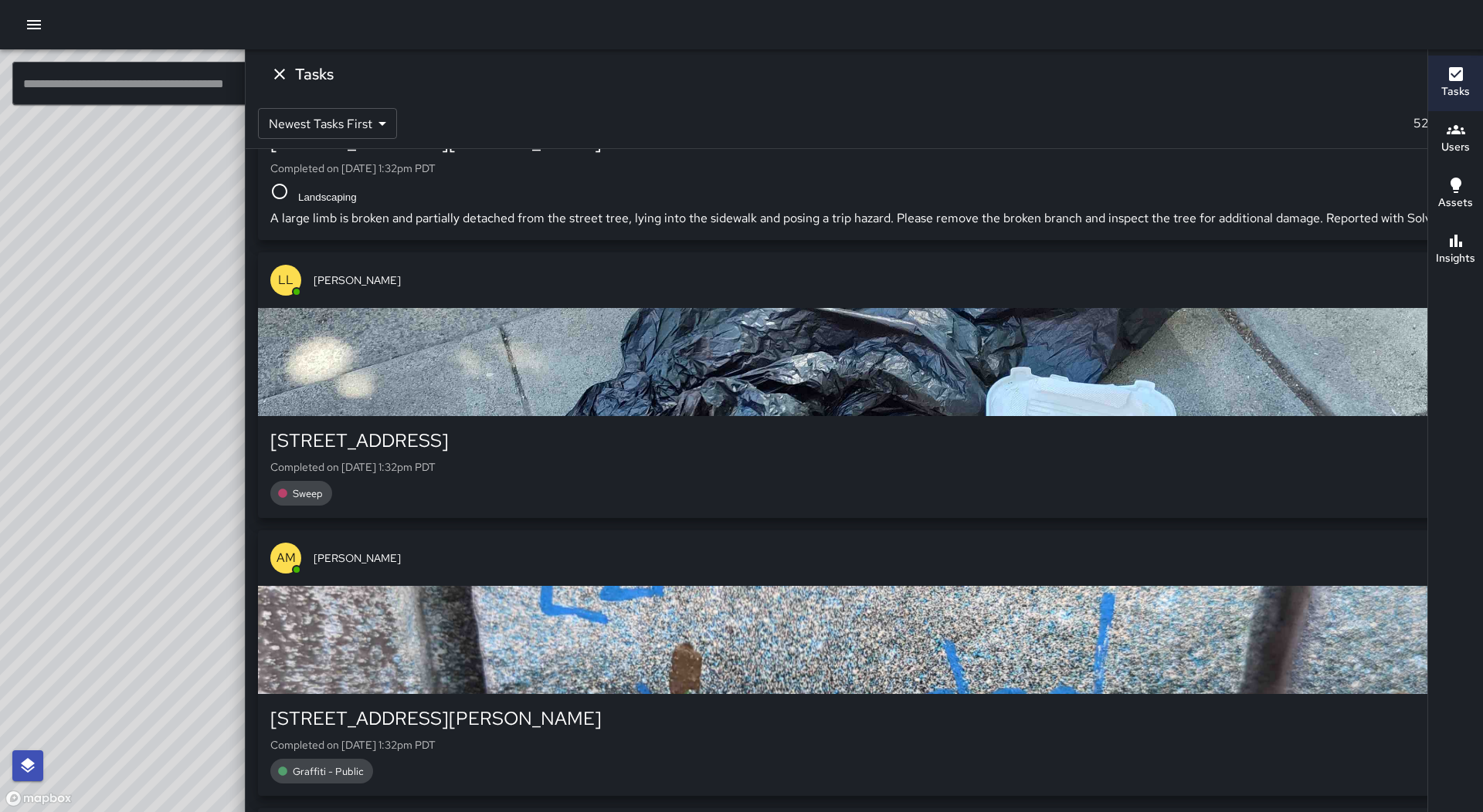
scroll to position [2091, 0]
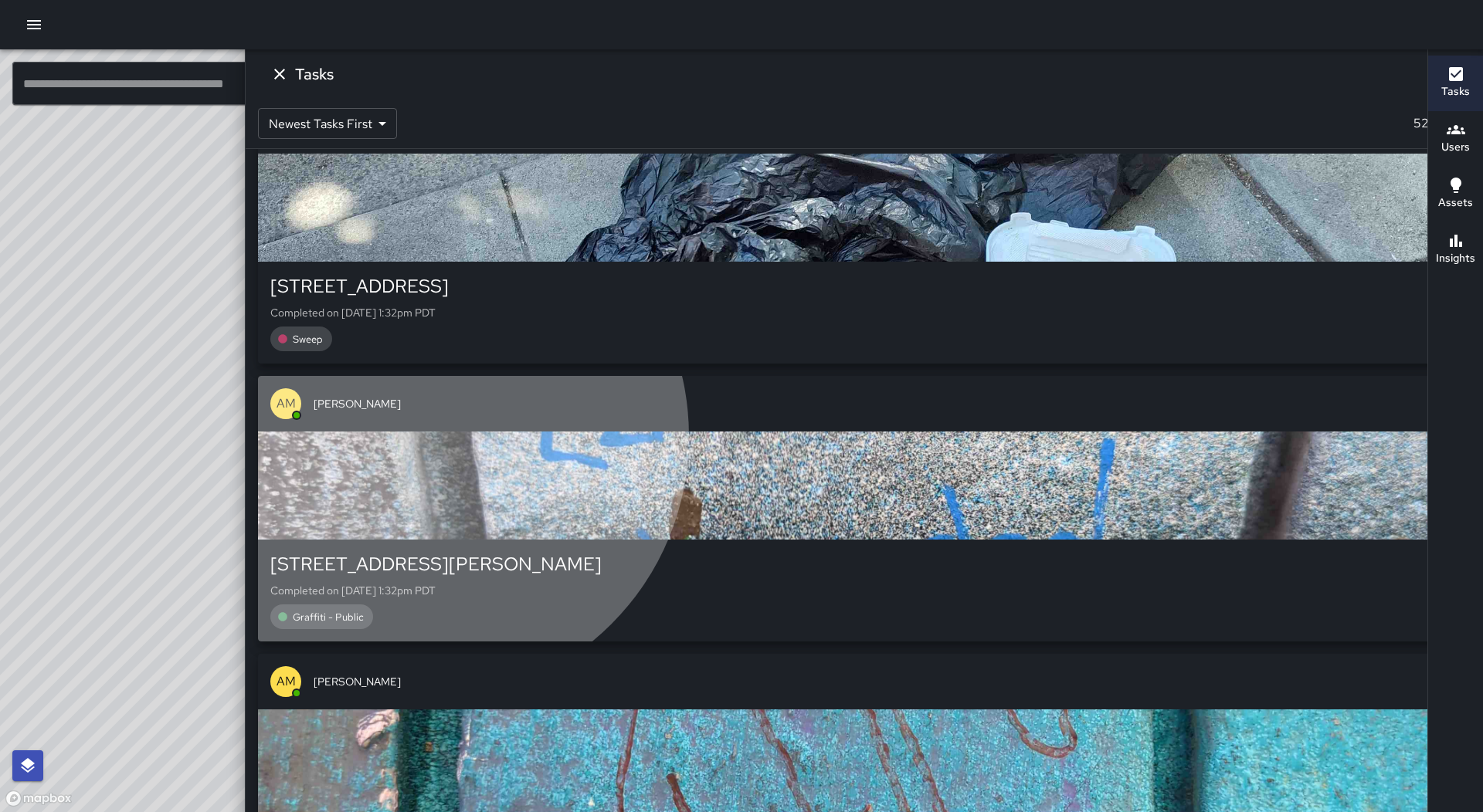
click at [1299, 440] on div "button" at bounding box center [864, 486] width 1213 height 108
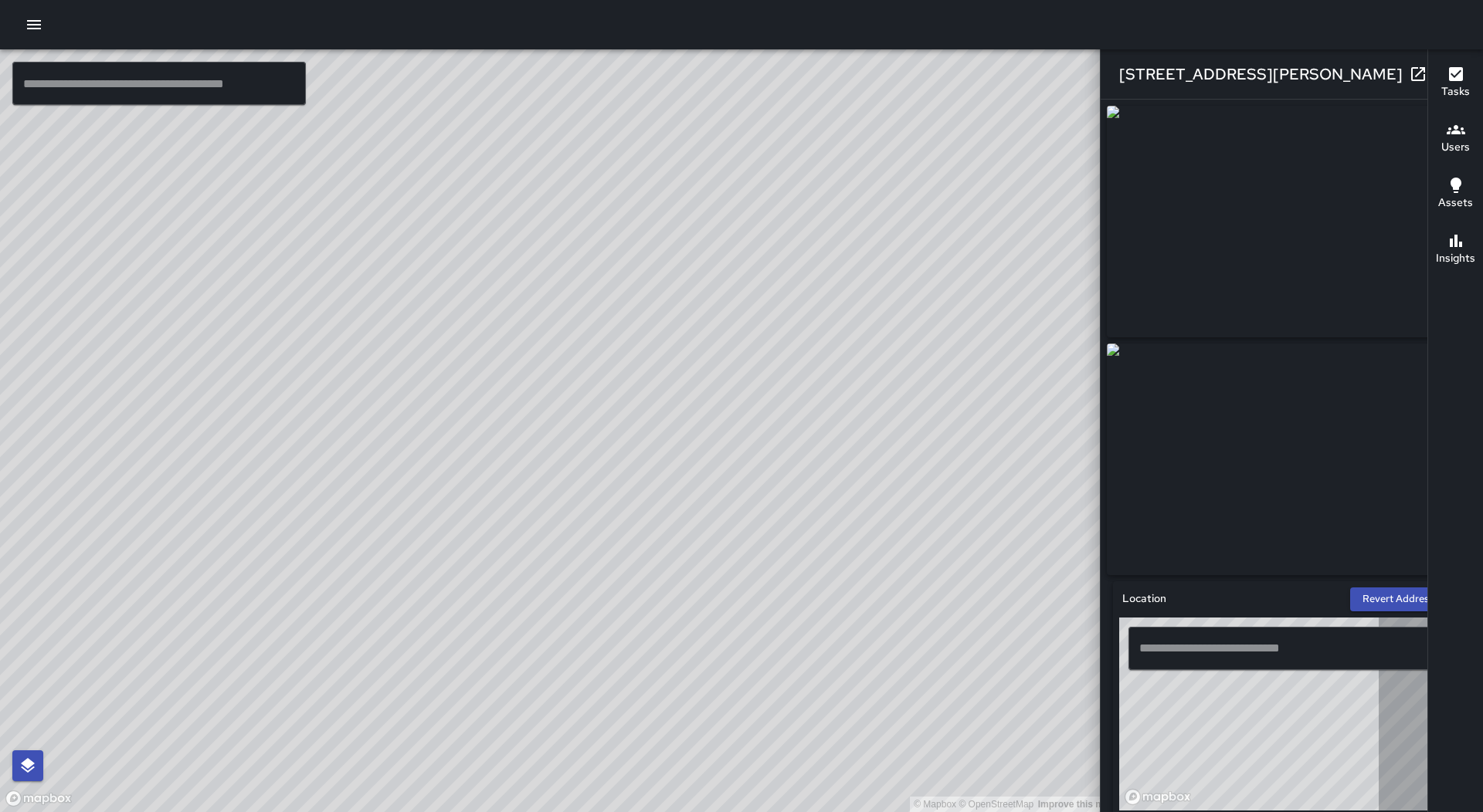
type input "**********"
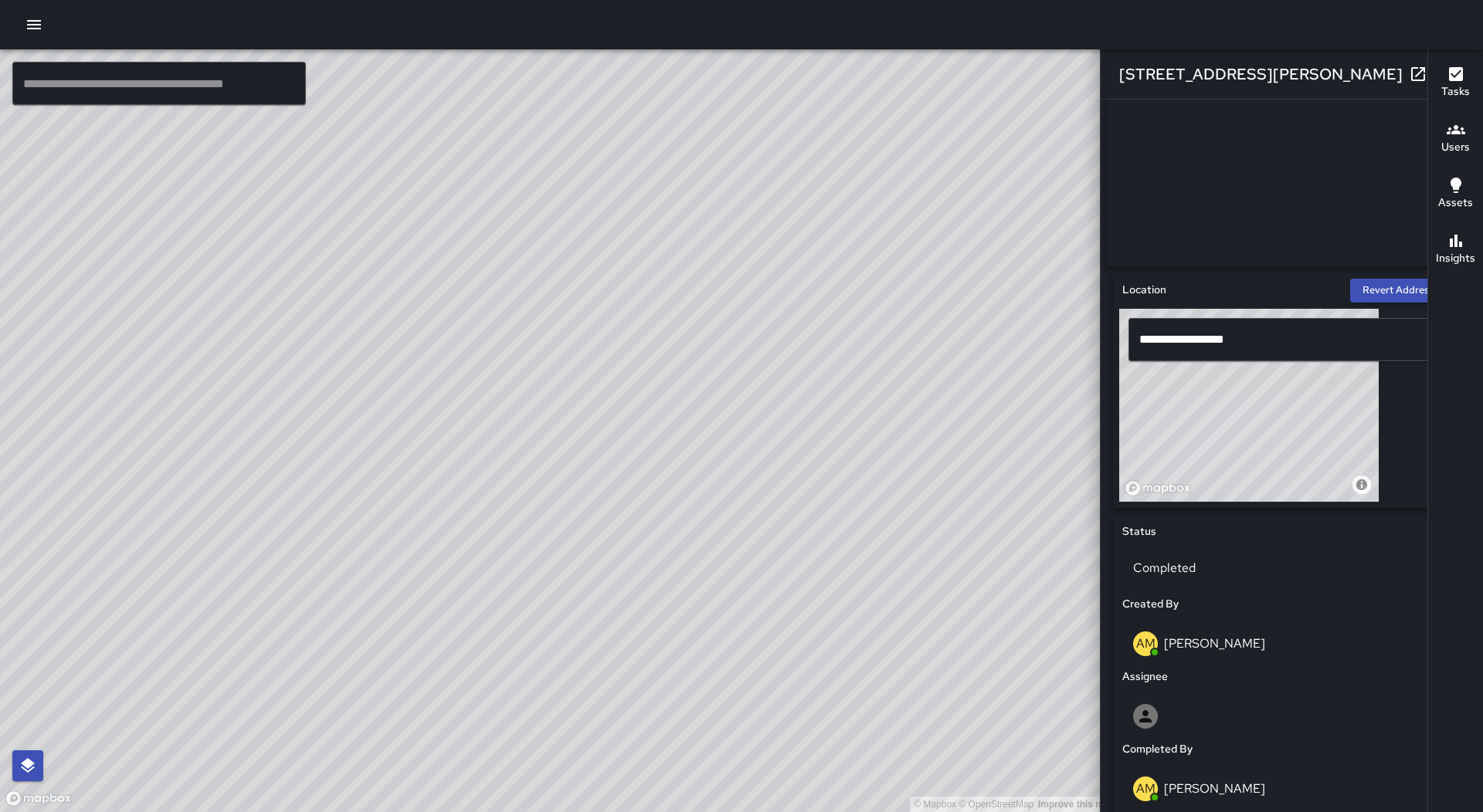
scroll to position [0, 0]
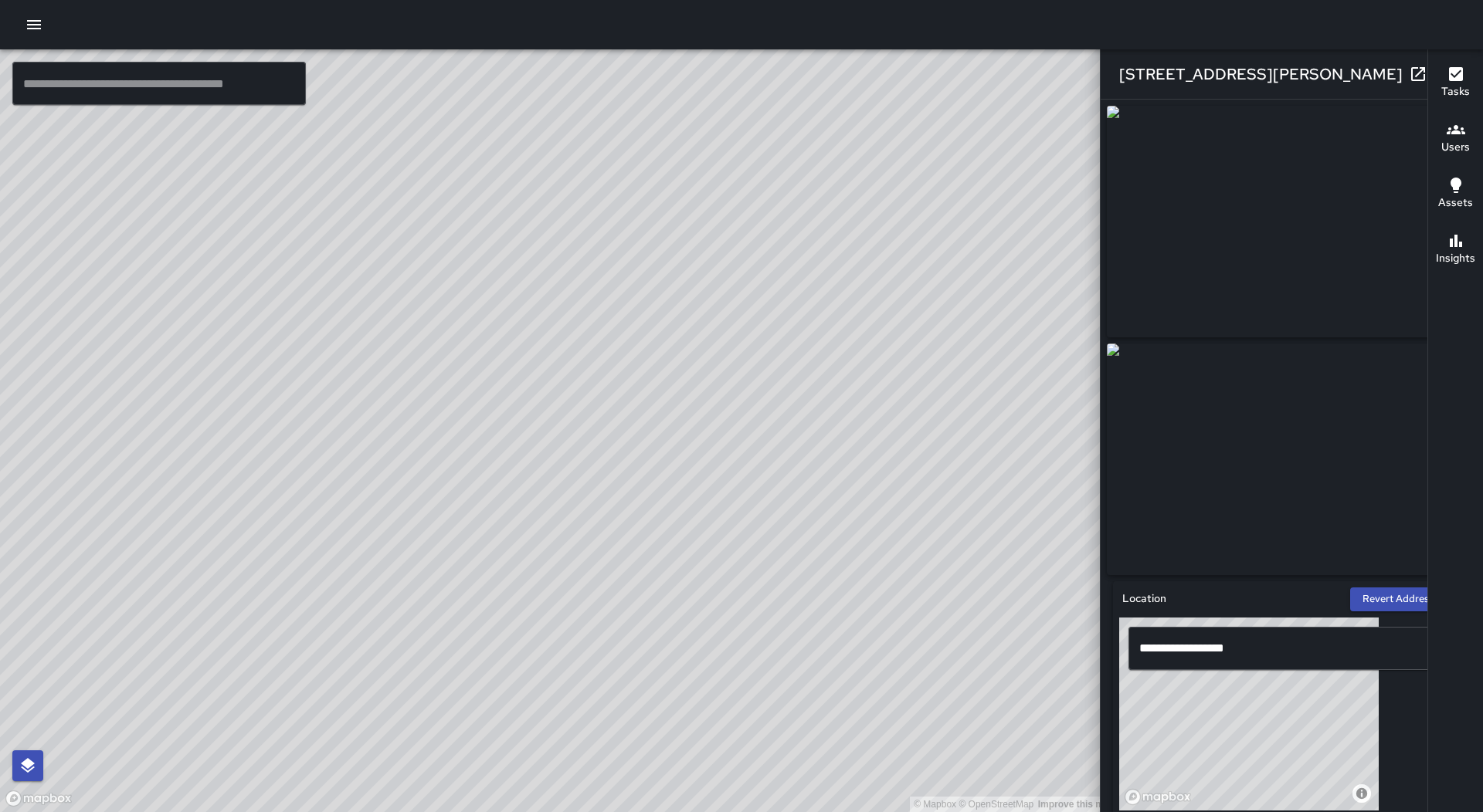
click at [1440, 67] on icon "button" at bounding box center [1449, 74] width 19 height 19
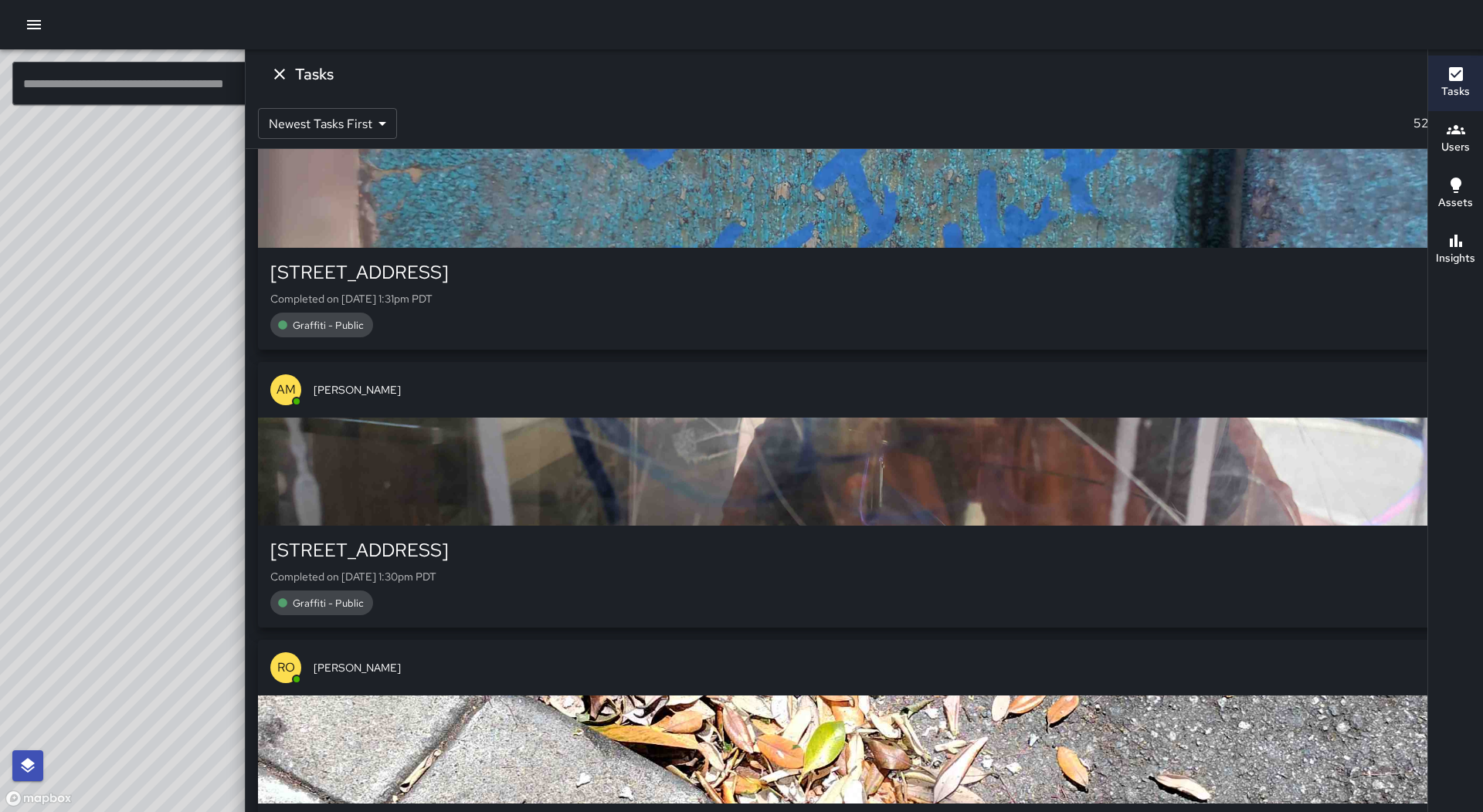
scroll to position [2940, 0]
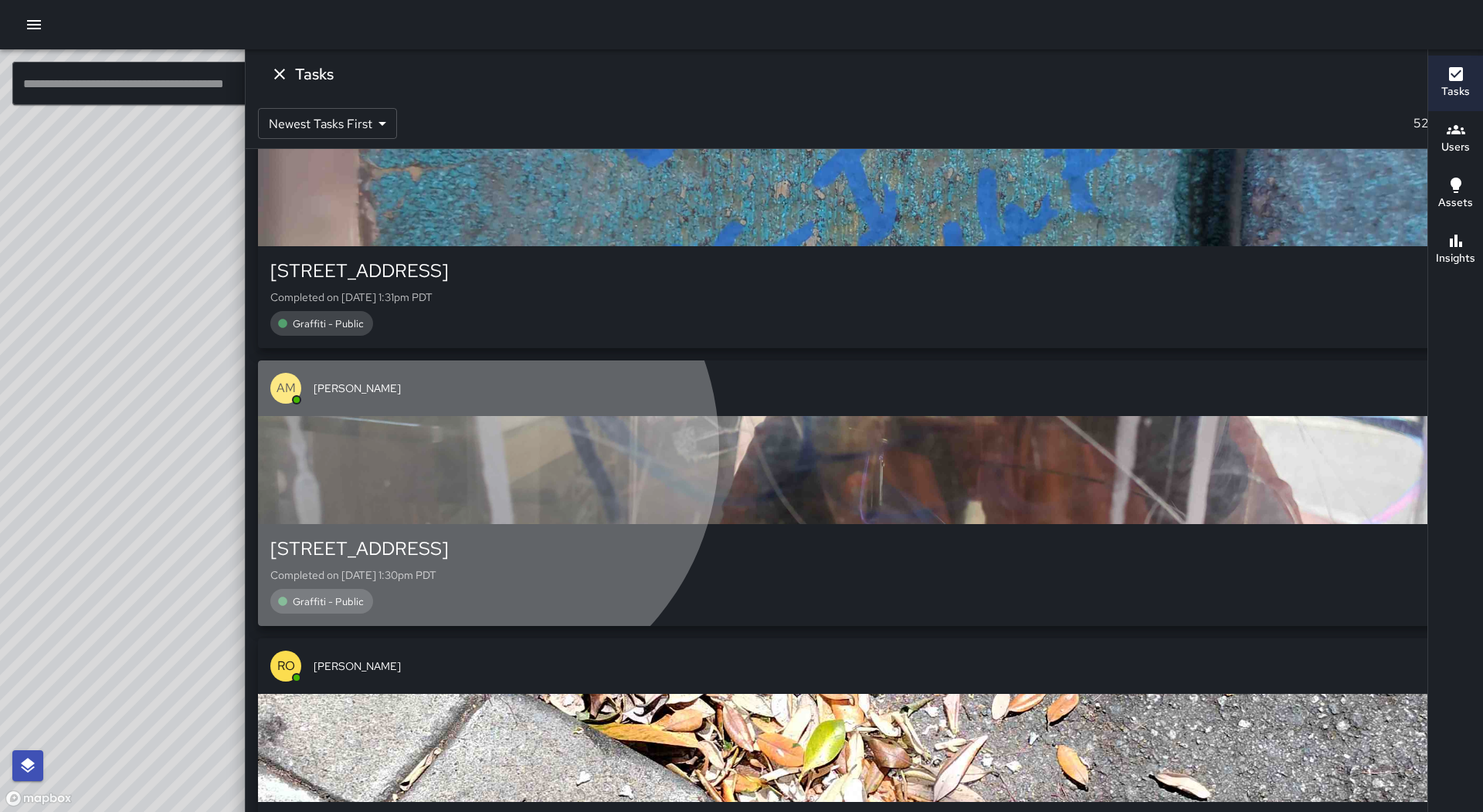
click at [1327, 452] on div "button" at bounding box center [864, 471] width 1213 height 108
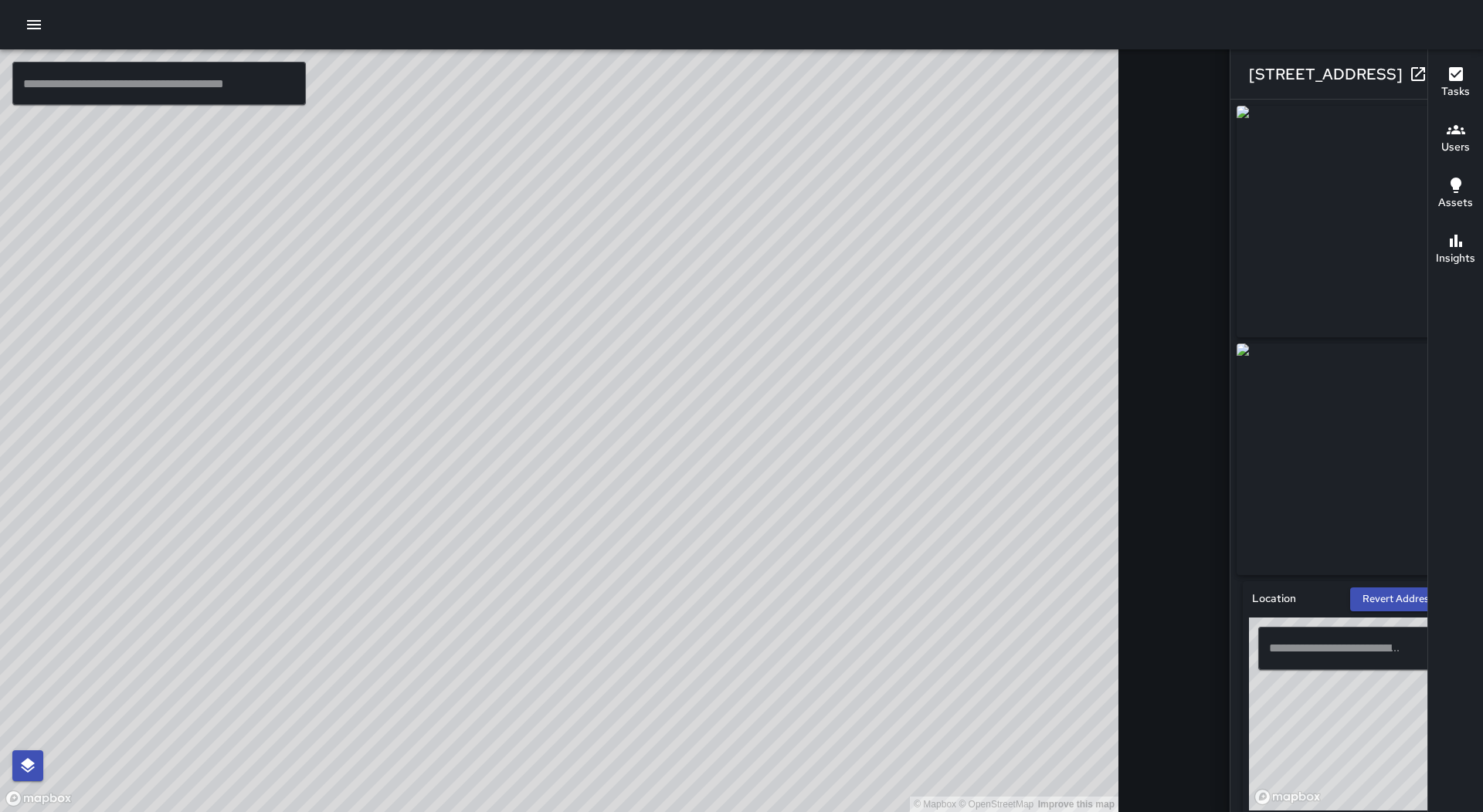
type input "**********"
drag, startPoint x: 1388, startPoint y: 70, endPoint x: 1395, endPoint y: 57, distance: 14.8
click at [1440, 70] on icon "button" at bounding box center [1449, 74] width 19 height 19
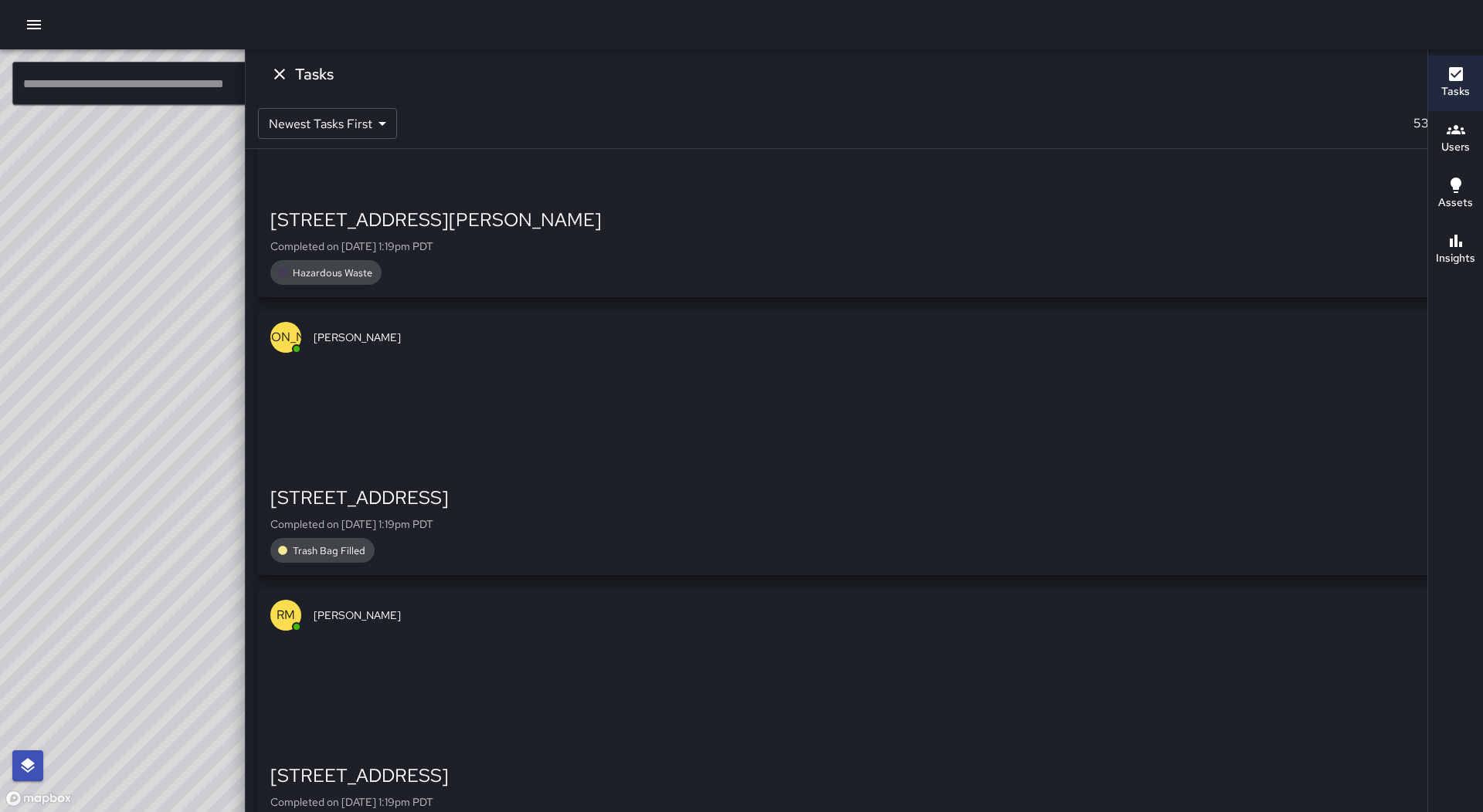
scroll to position [11587, 0]
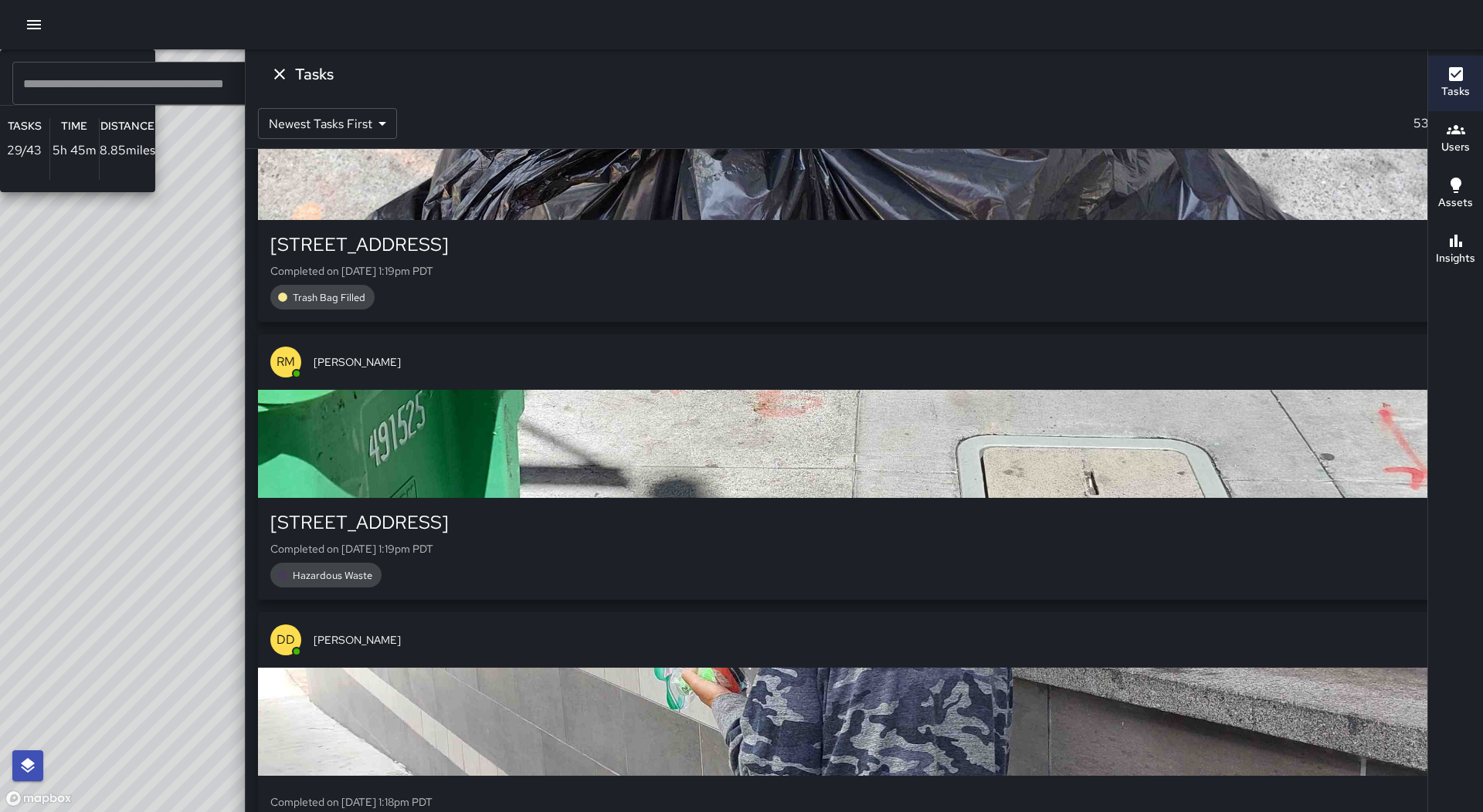
click at [570, 369] on div "© Mapbox © OpenStreetMap Improve this map RM [PERSON_NAME] Ambassador Tasks 29 …" at bounding box center [559, 431] width 1119 height 762
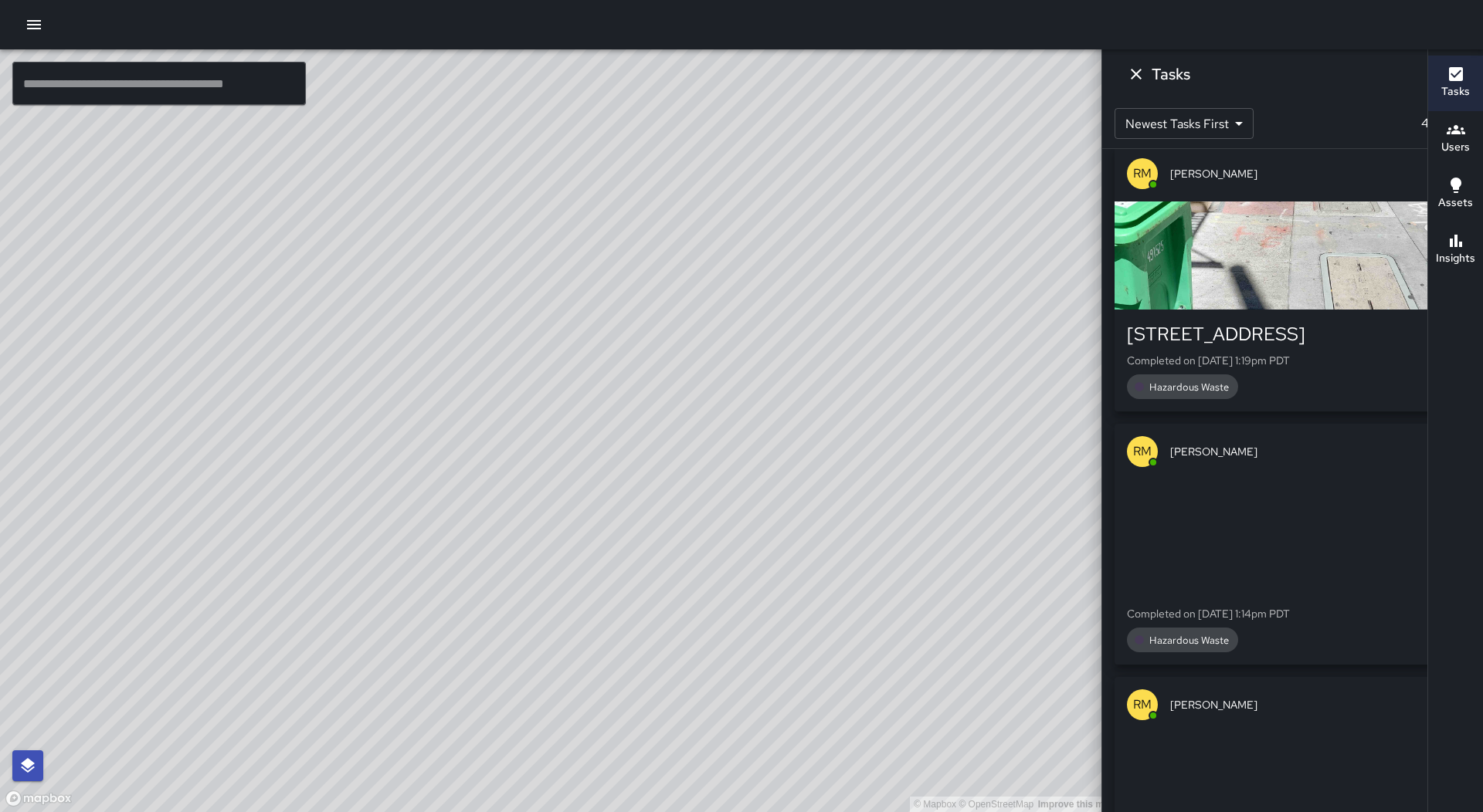
scroll to position [0, 0]
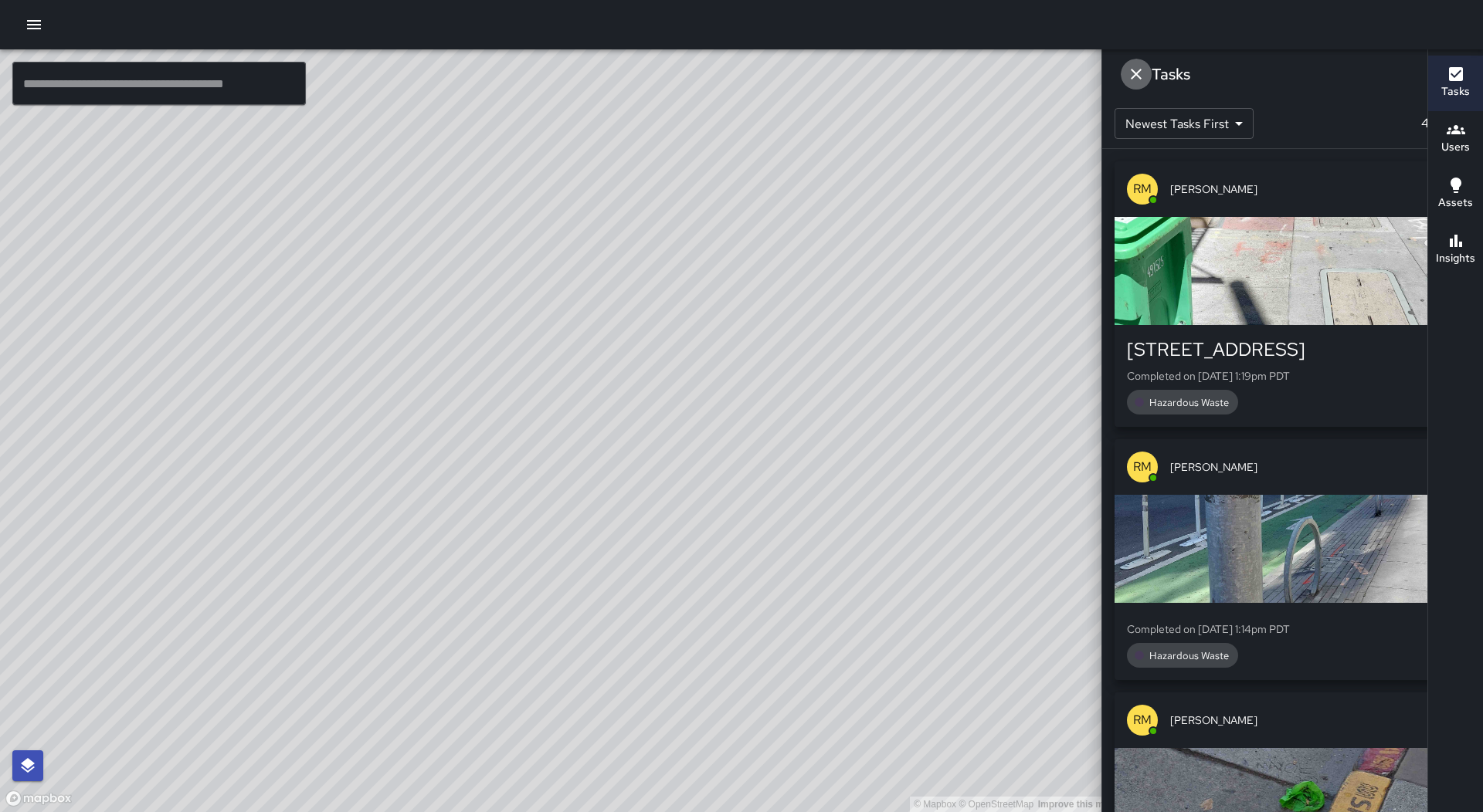
click at [1145, 78] on icon "Dismiss" at bounding box center [1136, 74] width 19 height 19
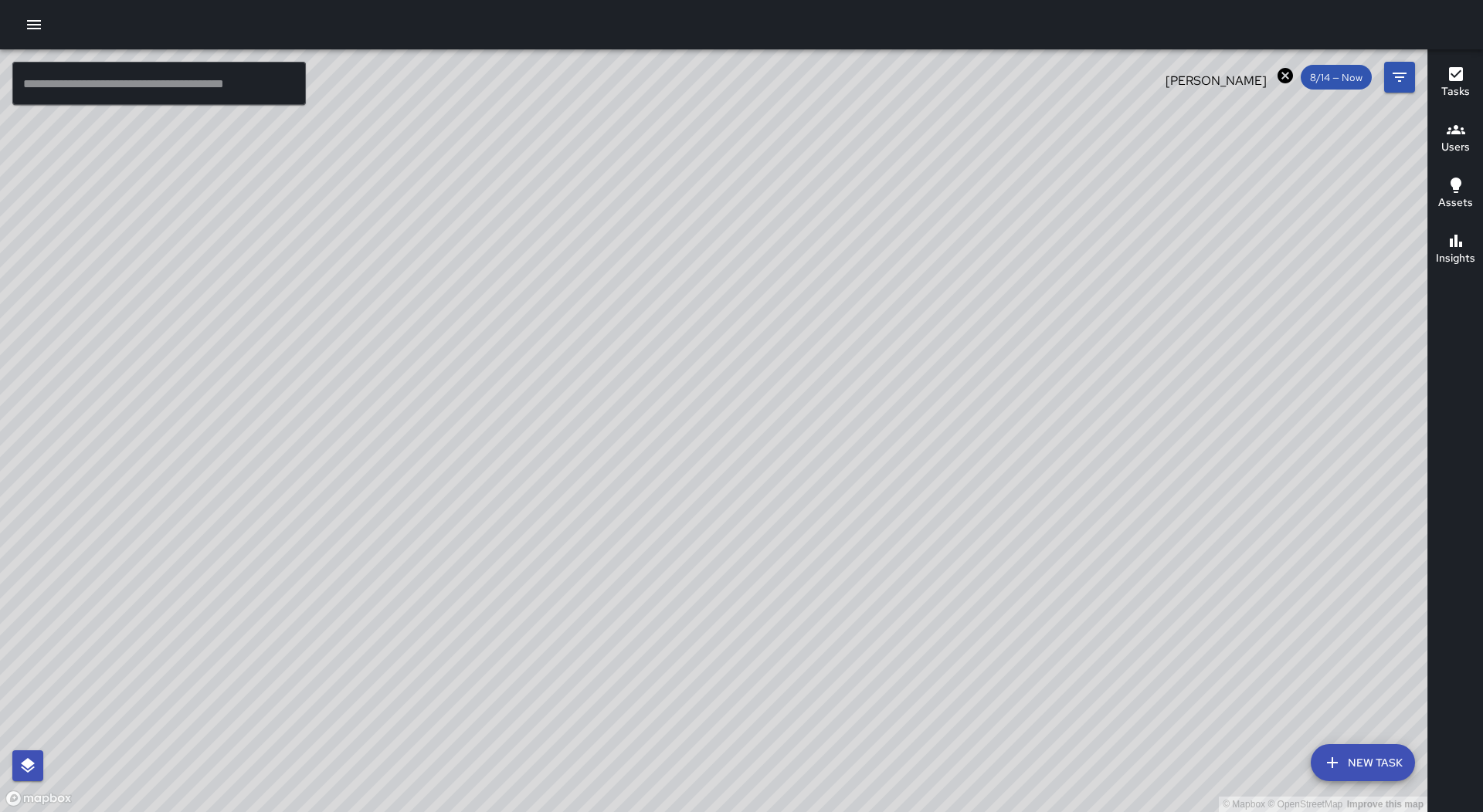
click at [1278, 79] on icon at bounding box center [1285, 75] width 15 height 15
drag, startPoint x: 1215, startPoint y: 383, endPoint x: 942, endPoint y: 708, distance: 424.4
click at [943, 734] on div "© Mapbox © OpenStreetMap Improve this map" at bounding box center [713, 431] width 1427 height 762
